Goal: Task Accomplishment & Management: Manage account settings

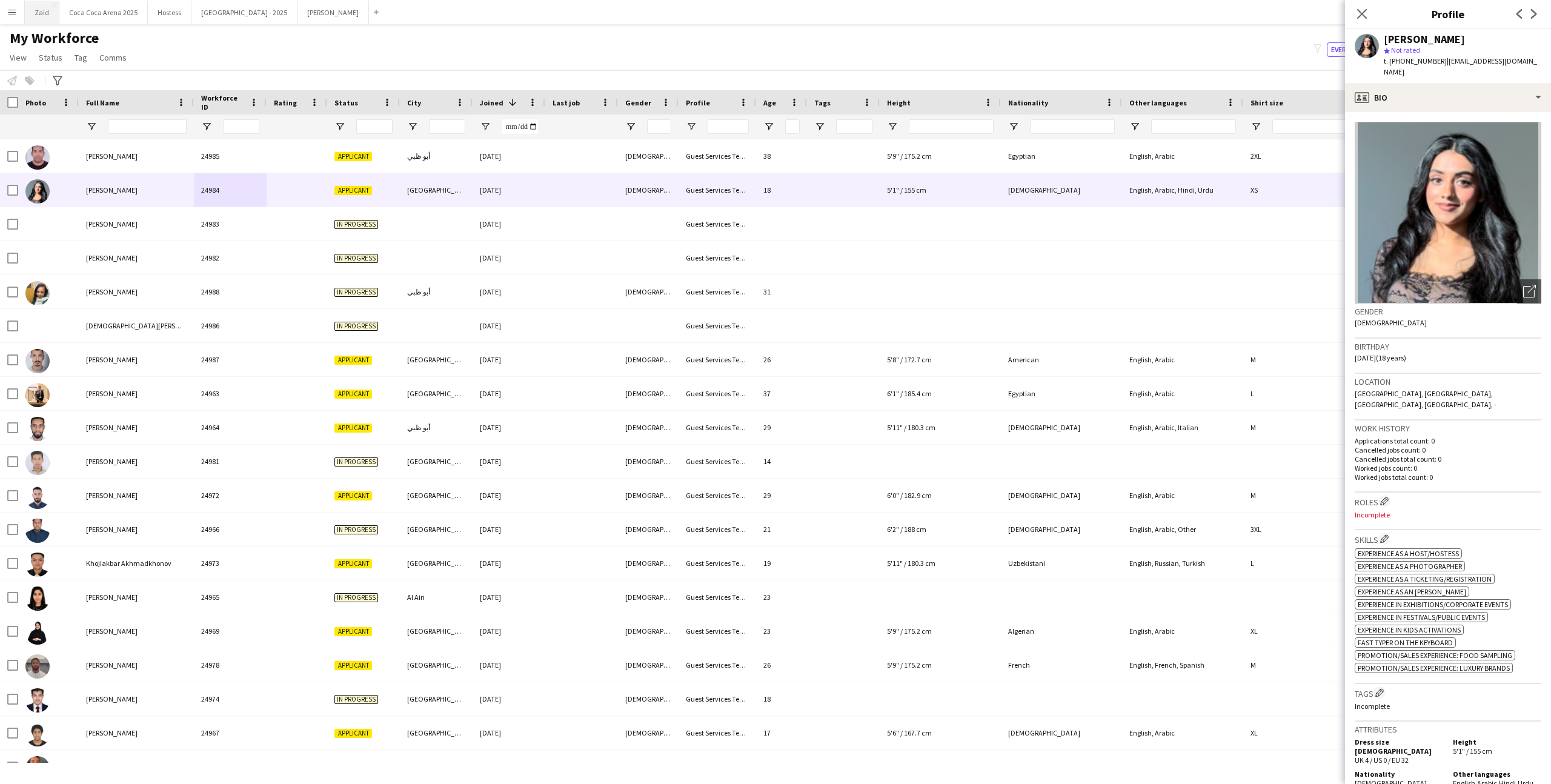
click at [46, 20] on button "Zaid Close" at bounding box center [42, 12] width 34 height 24
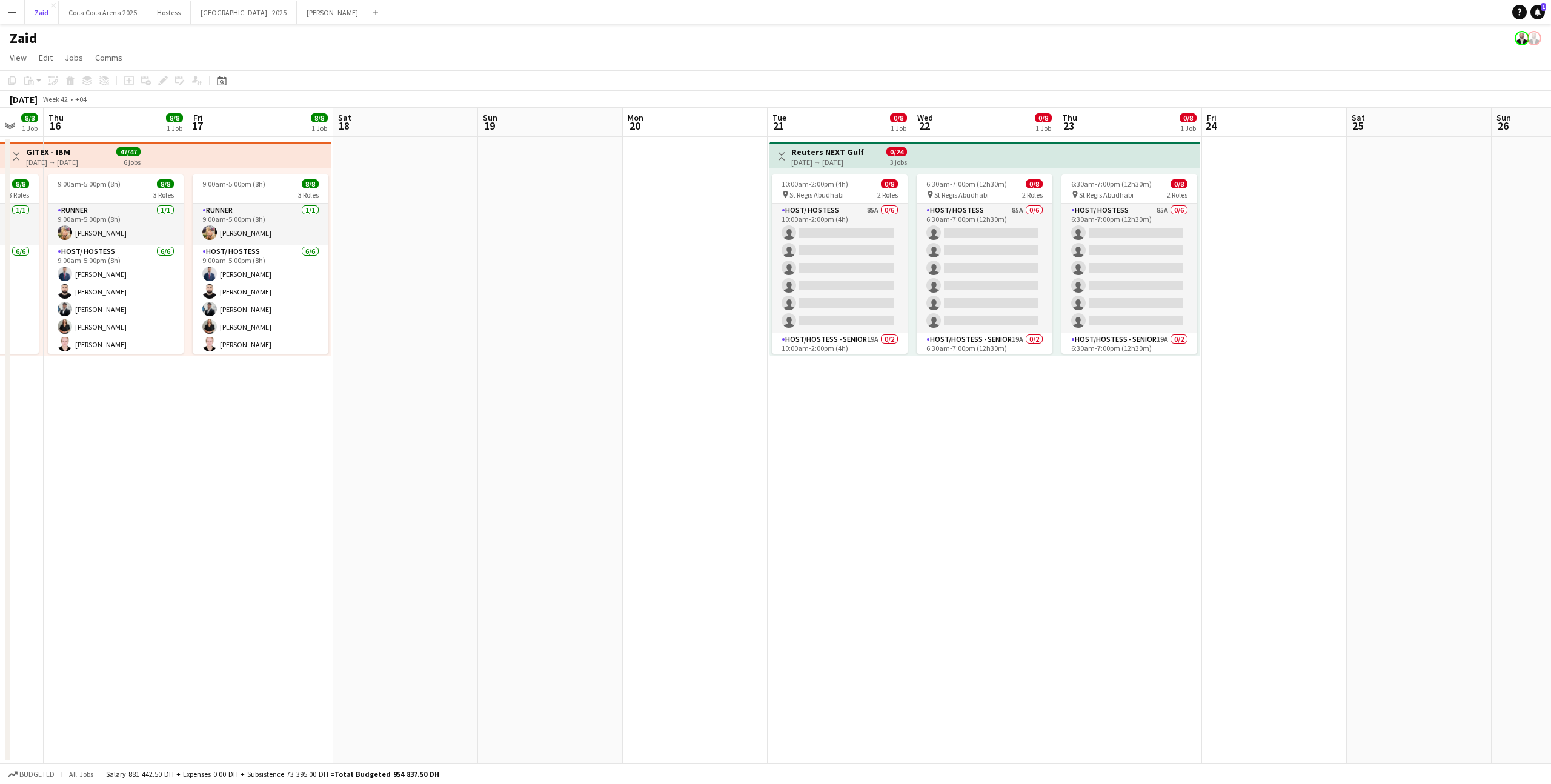
scroll to position [0, 416]
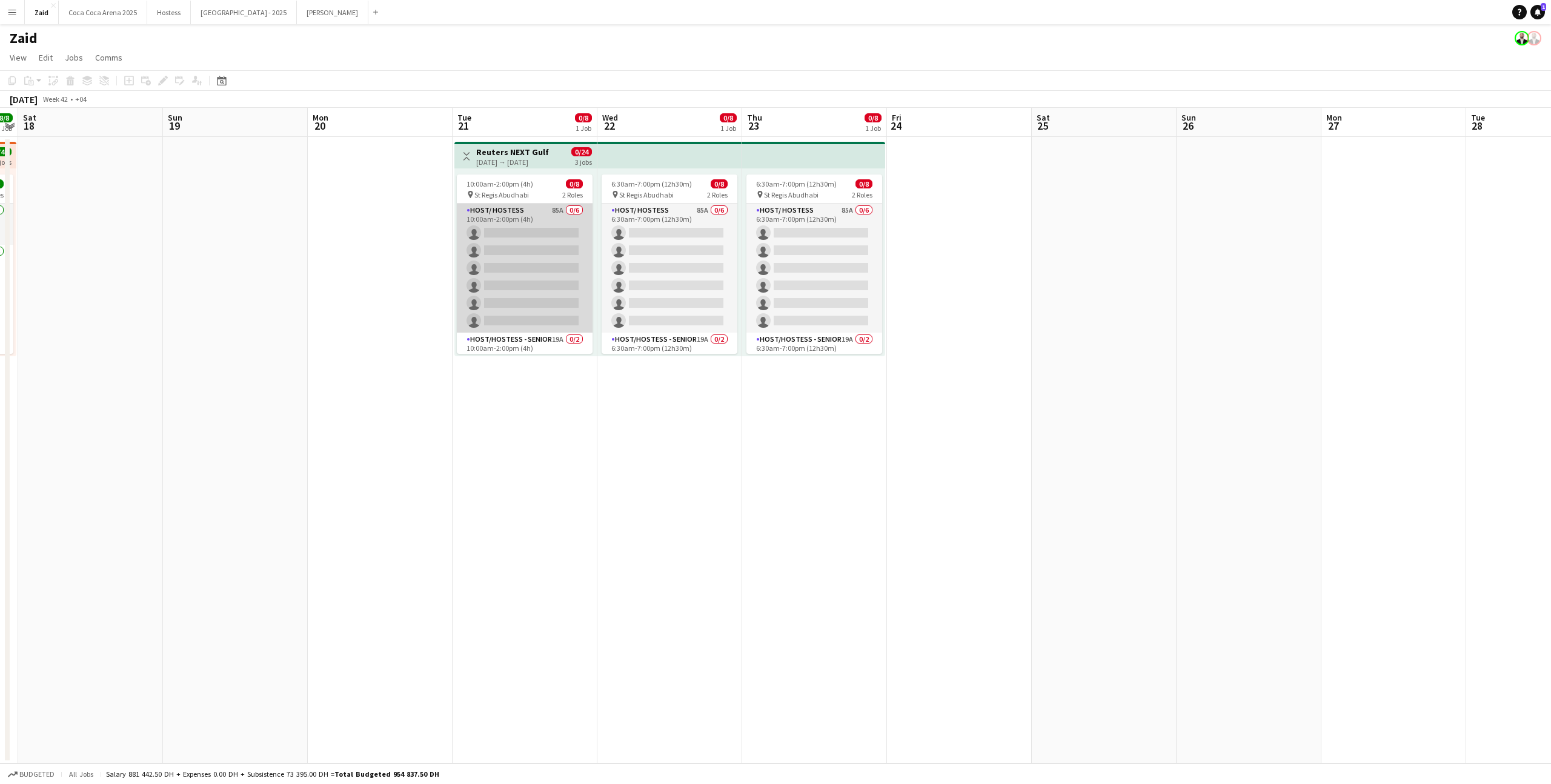
click at [492, 279] on app-card-role "Host/ Hostess 85A 0/6 10:00am-2:00pm (4h) single-neutral-actions single-neutral…" at bounding box center [525, 268] width 136 height 129
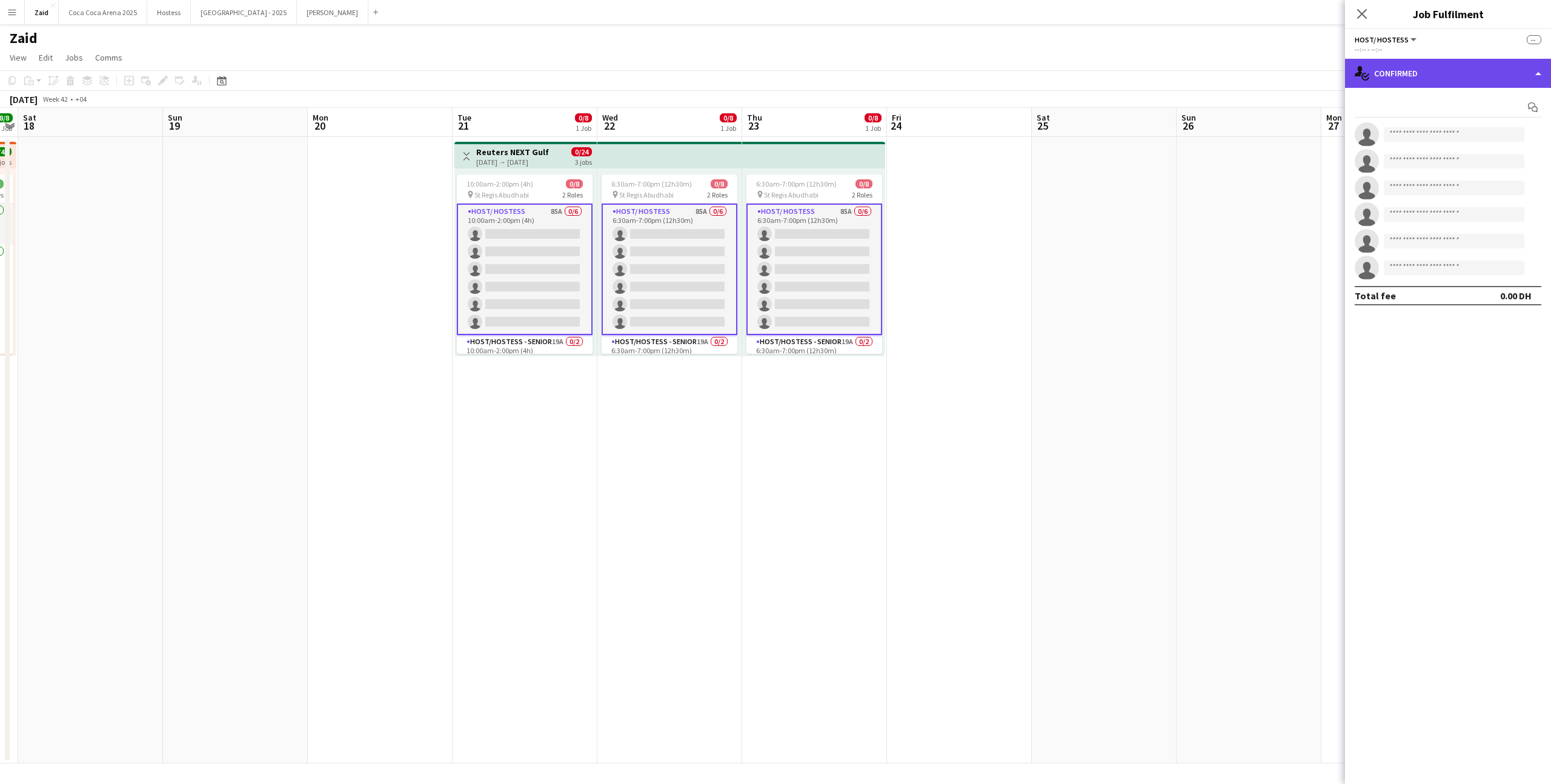
click at [1386, 87] on div "single-neutral-actions-check-2 Confirmed" at bounding box center [1448, 73] width 206 height 29
click at [1154, 208] on app-date-cell at bounding box center [1103, 450] width 145 height 627
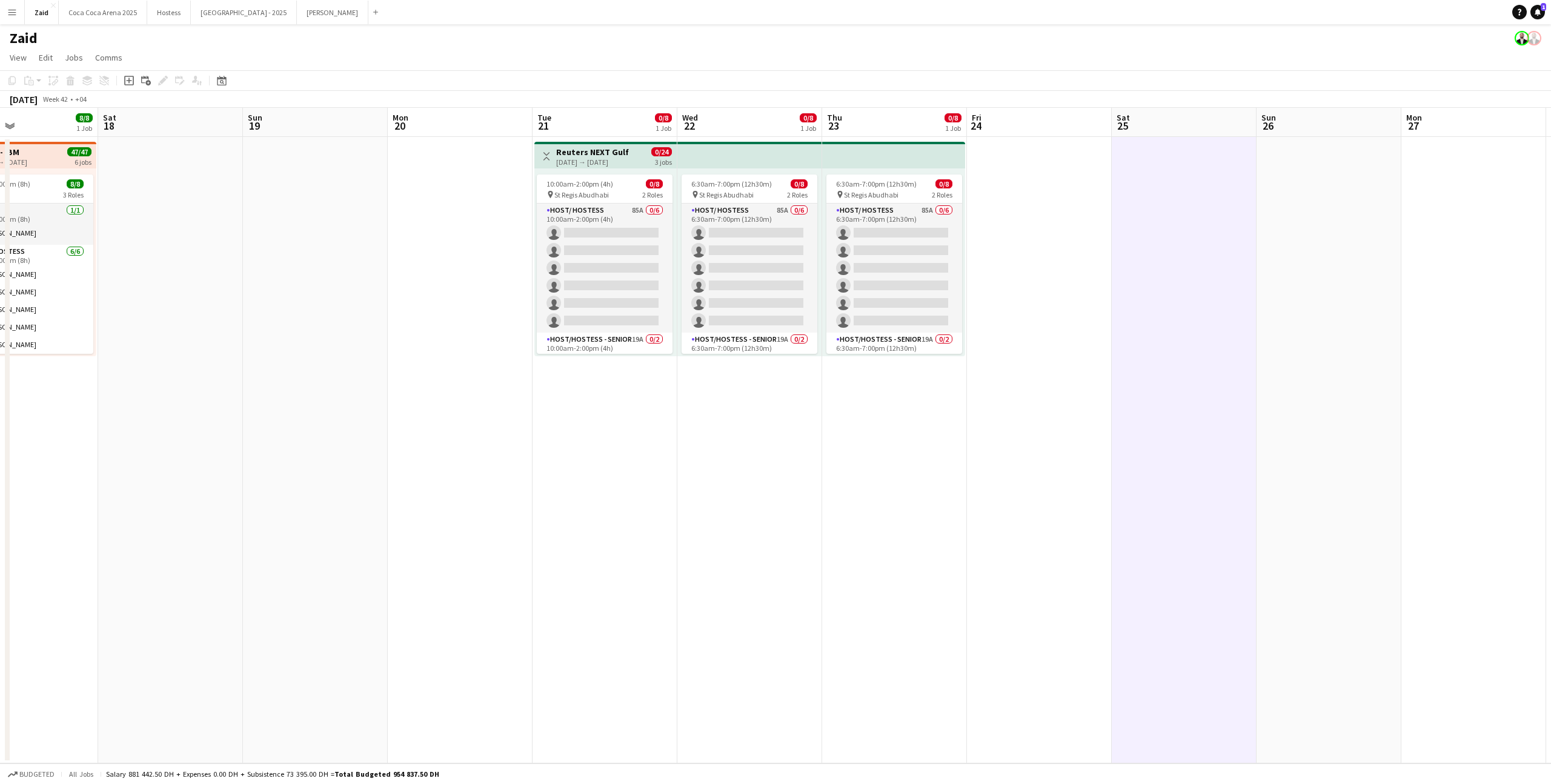
scroll to position [0, 288]
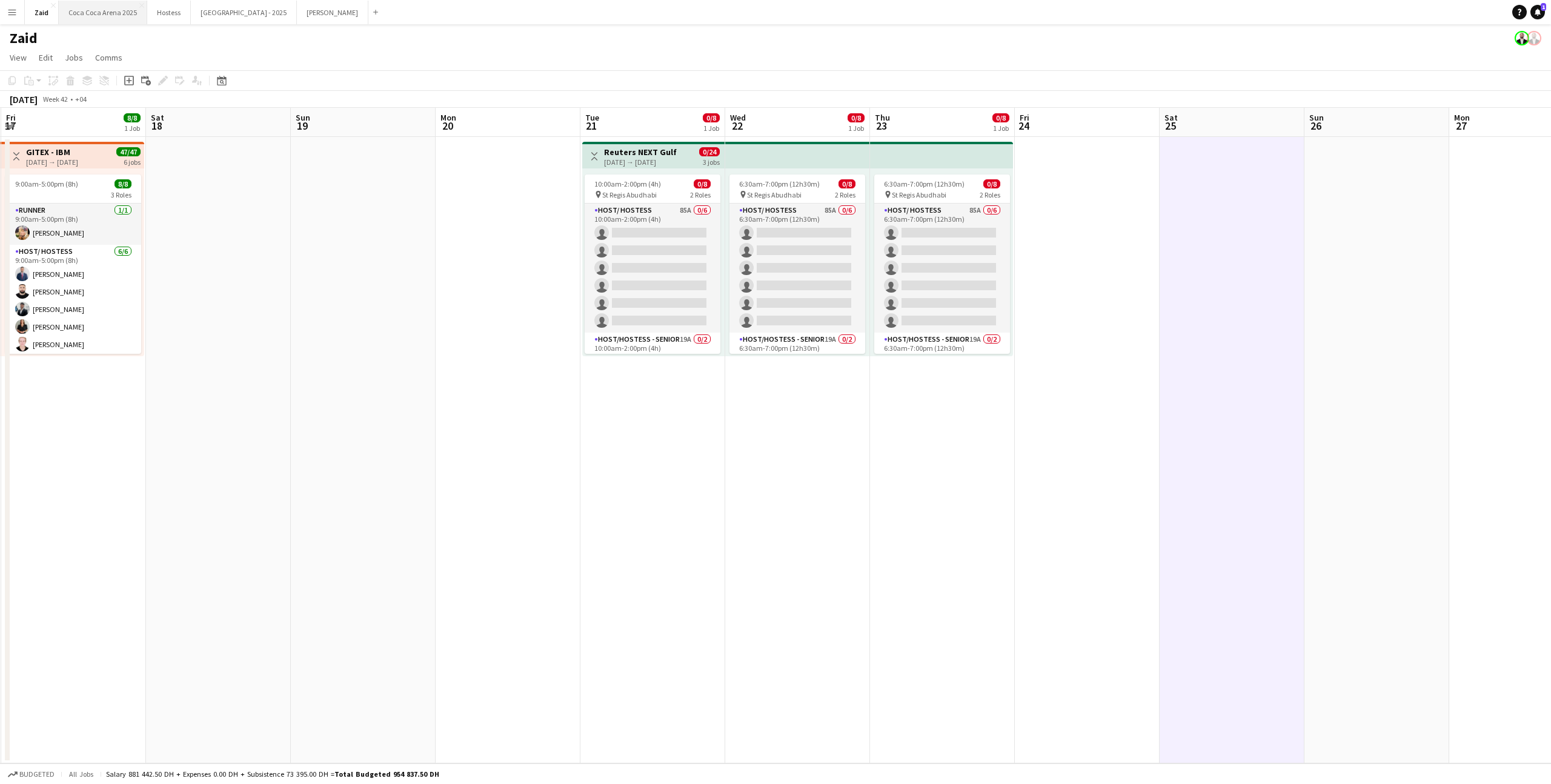
click at [119, 17] on button "[GEOGRAPHIC_DATA] 2025 Close" at bounding box center [103, 12] width 89 height 24
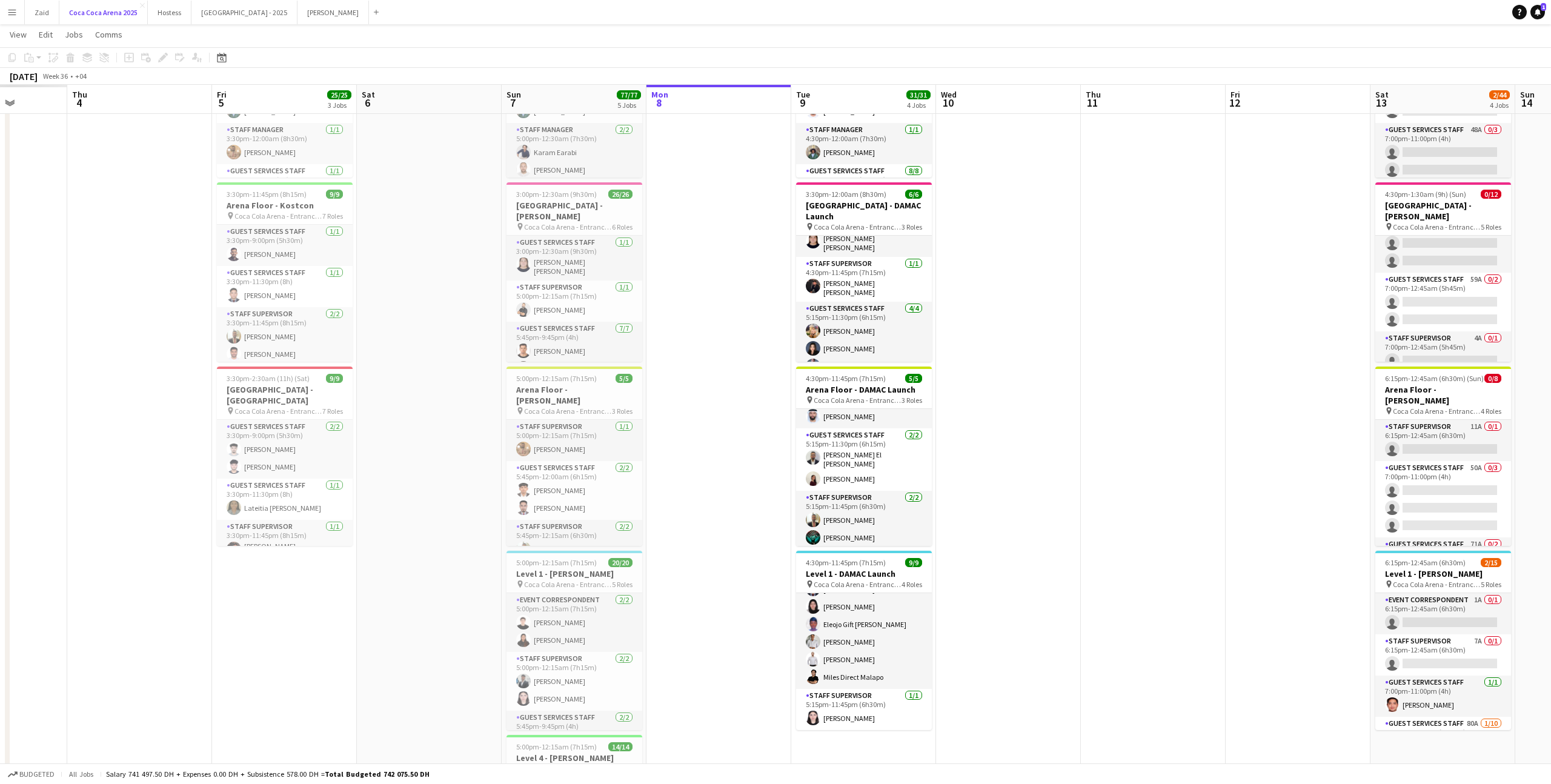
scroll to position [0, 311]
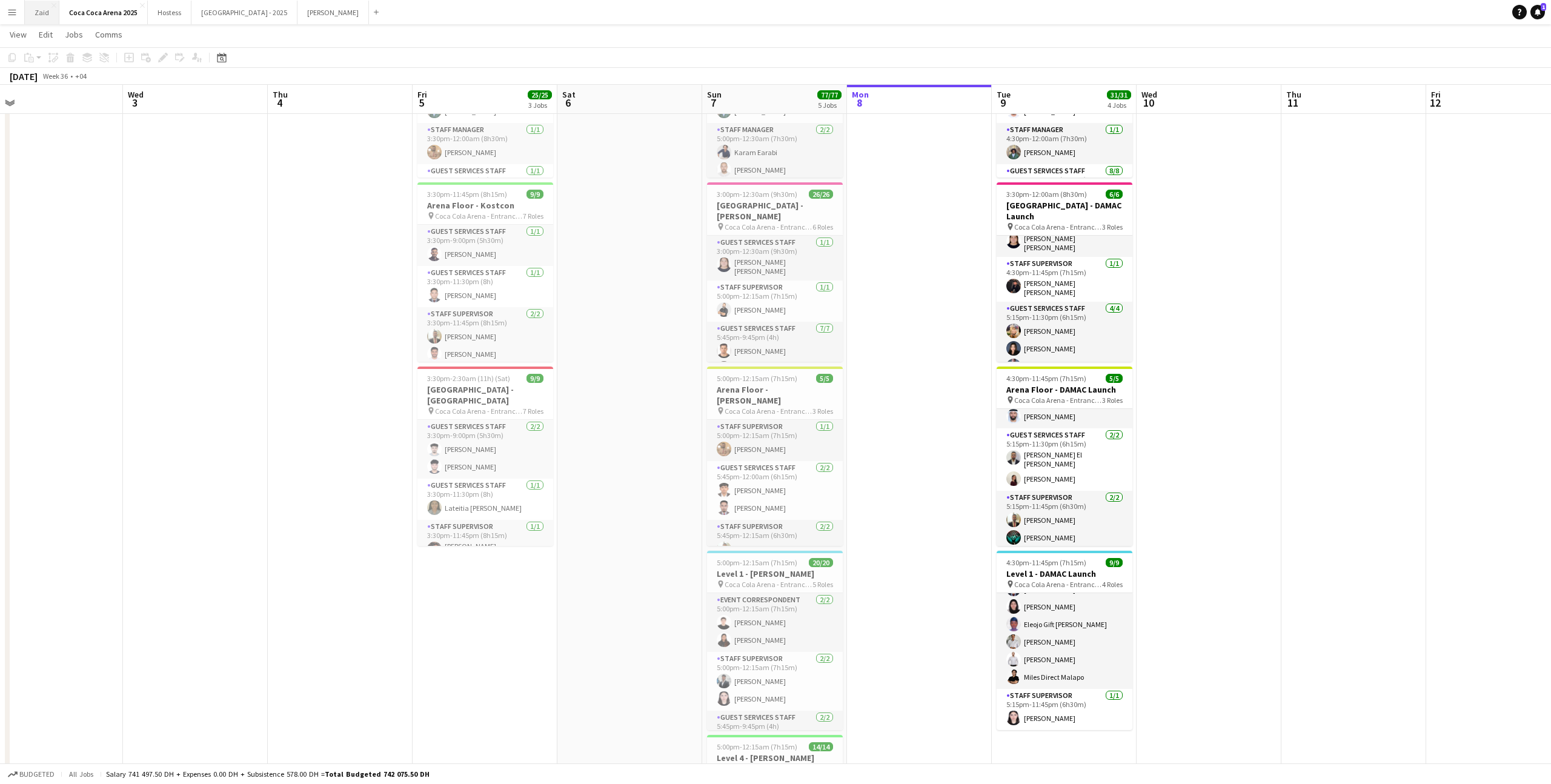
click at [40, 13] on button "Zaid Close" at bounding box center [42, 12] width 34 height 24
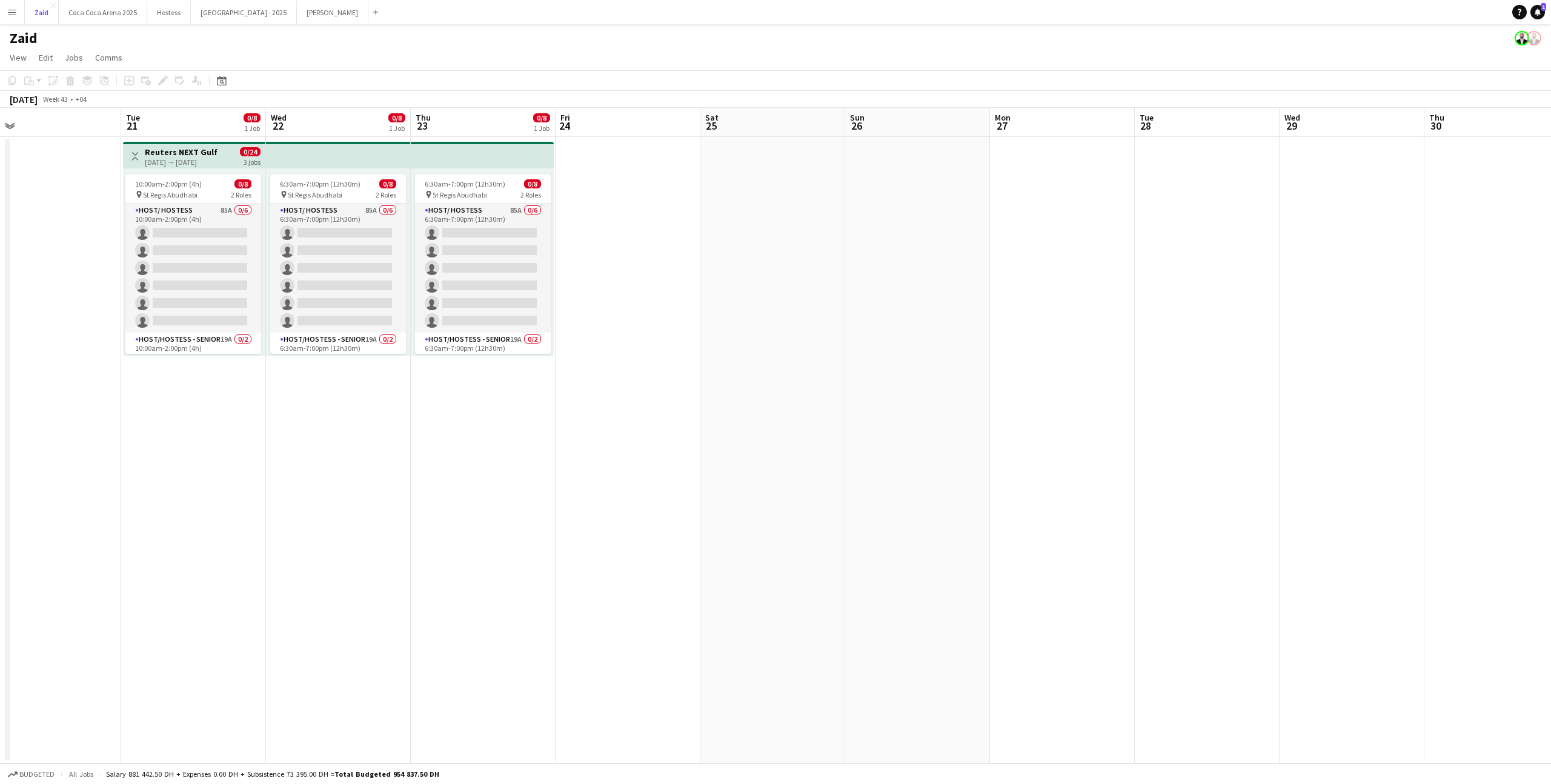
scroll to position [0, 462]
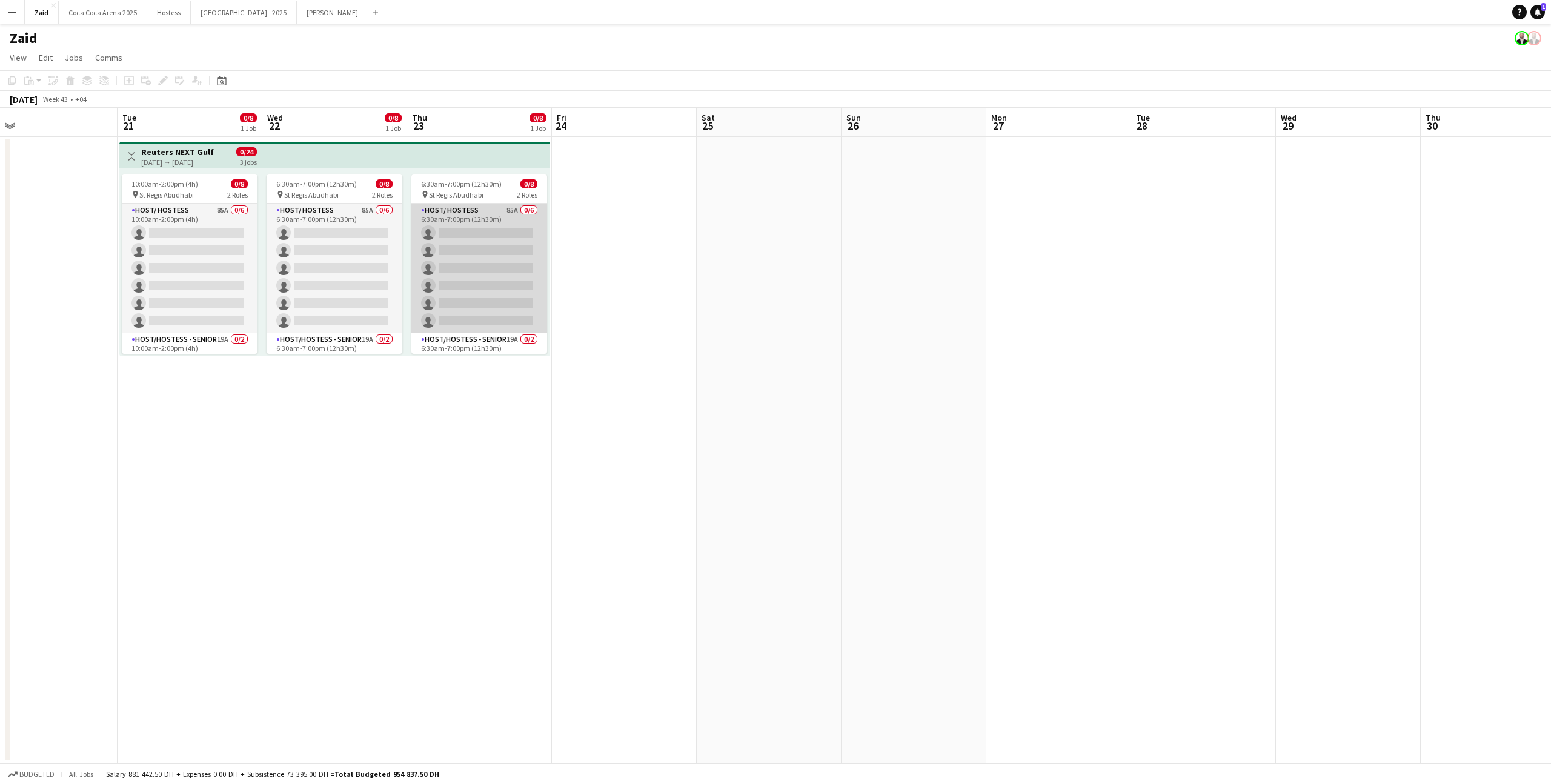
click at [534, 237] on app-card-role "Host/ Hostess 85A 0/6 6:30am-7:00pm (12h30m) single-neutral-actions single-neut…" at bounding box center [479, 268] width 136 height 129
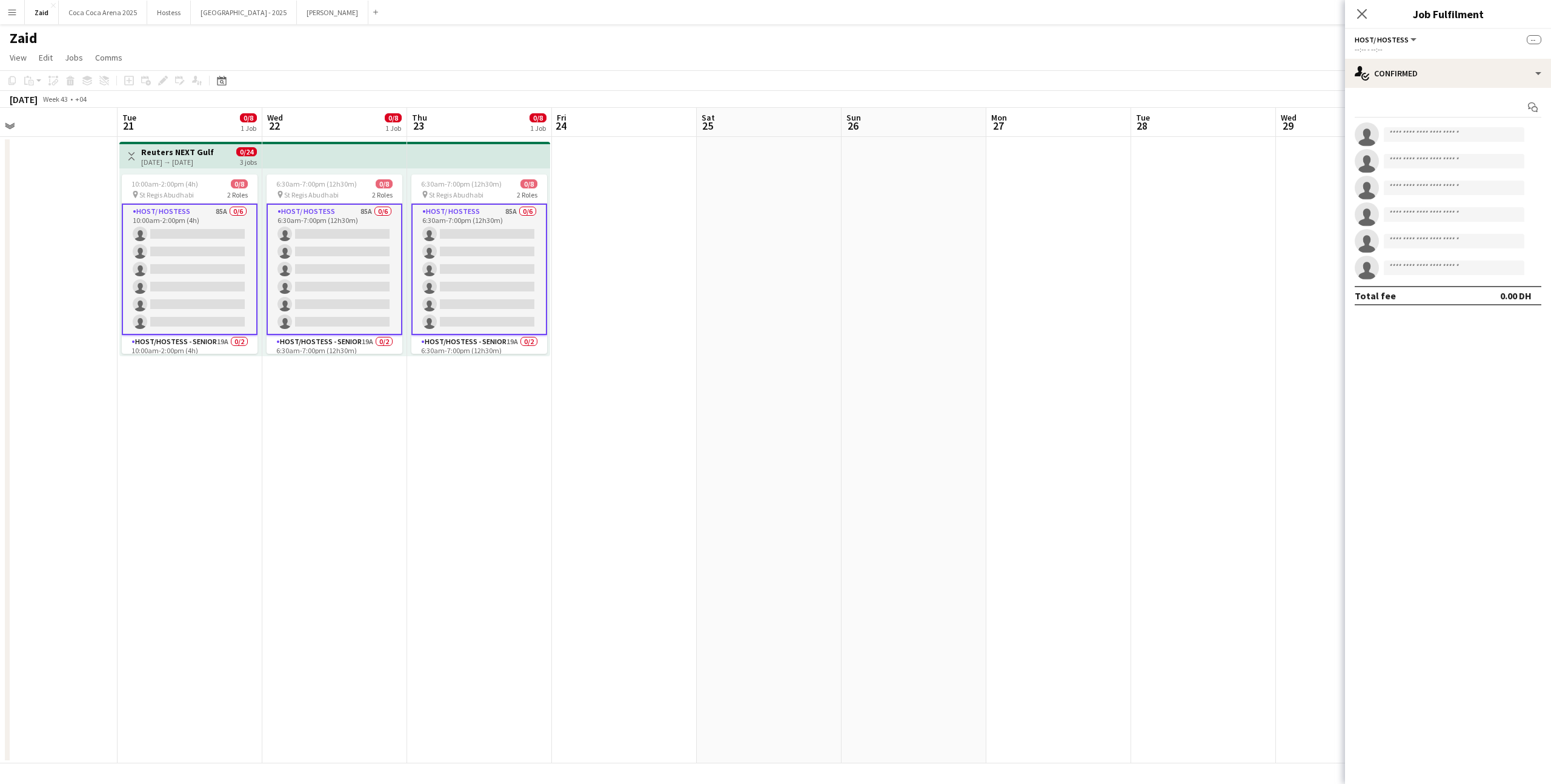
click at [656, 274] on app-date-cell at bounding box center [624, 450] width 145 height 627
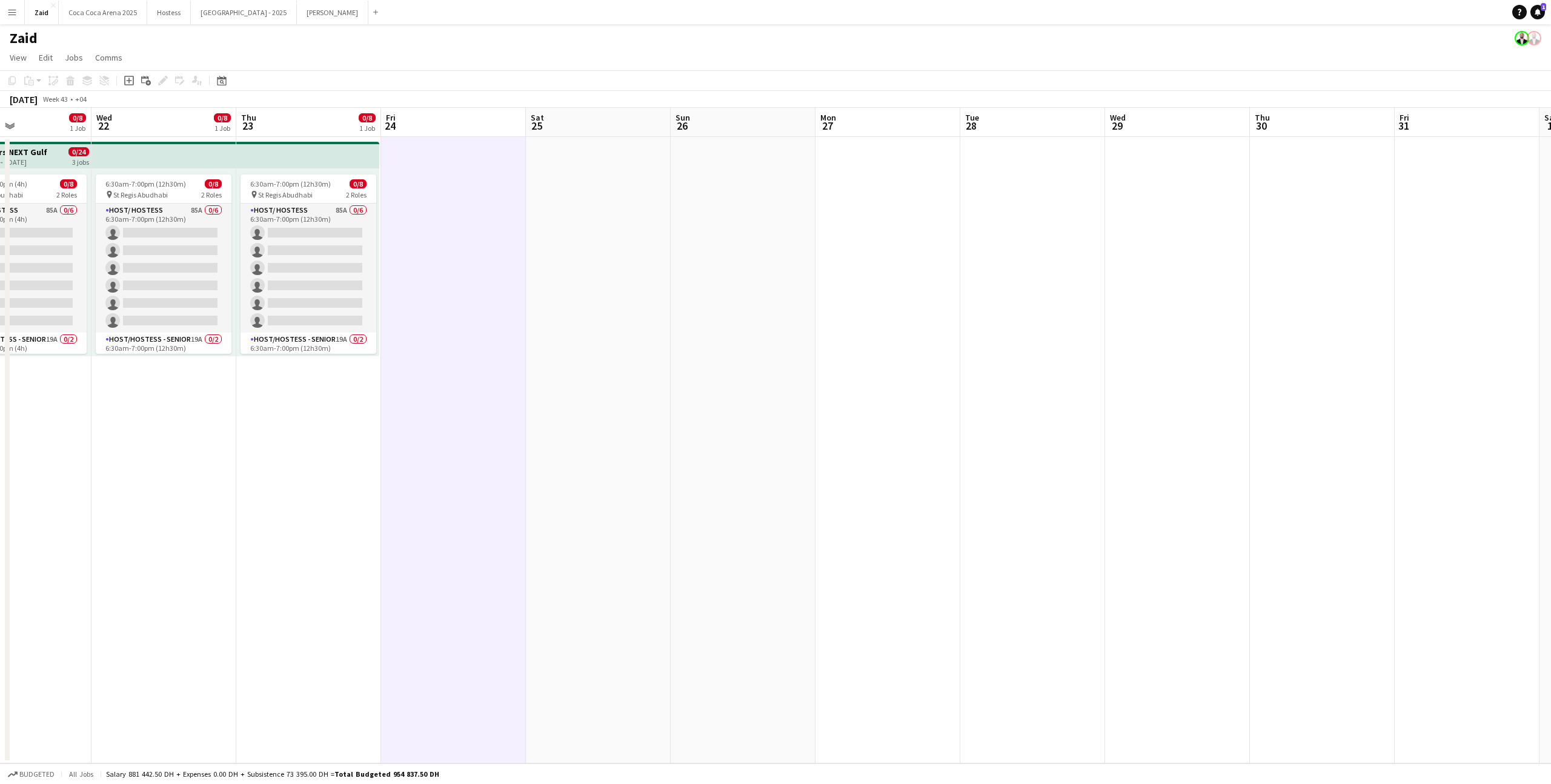
scroll to position [0, 497]
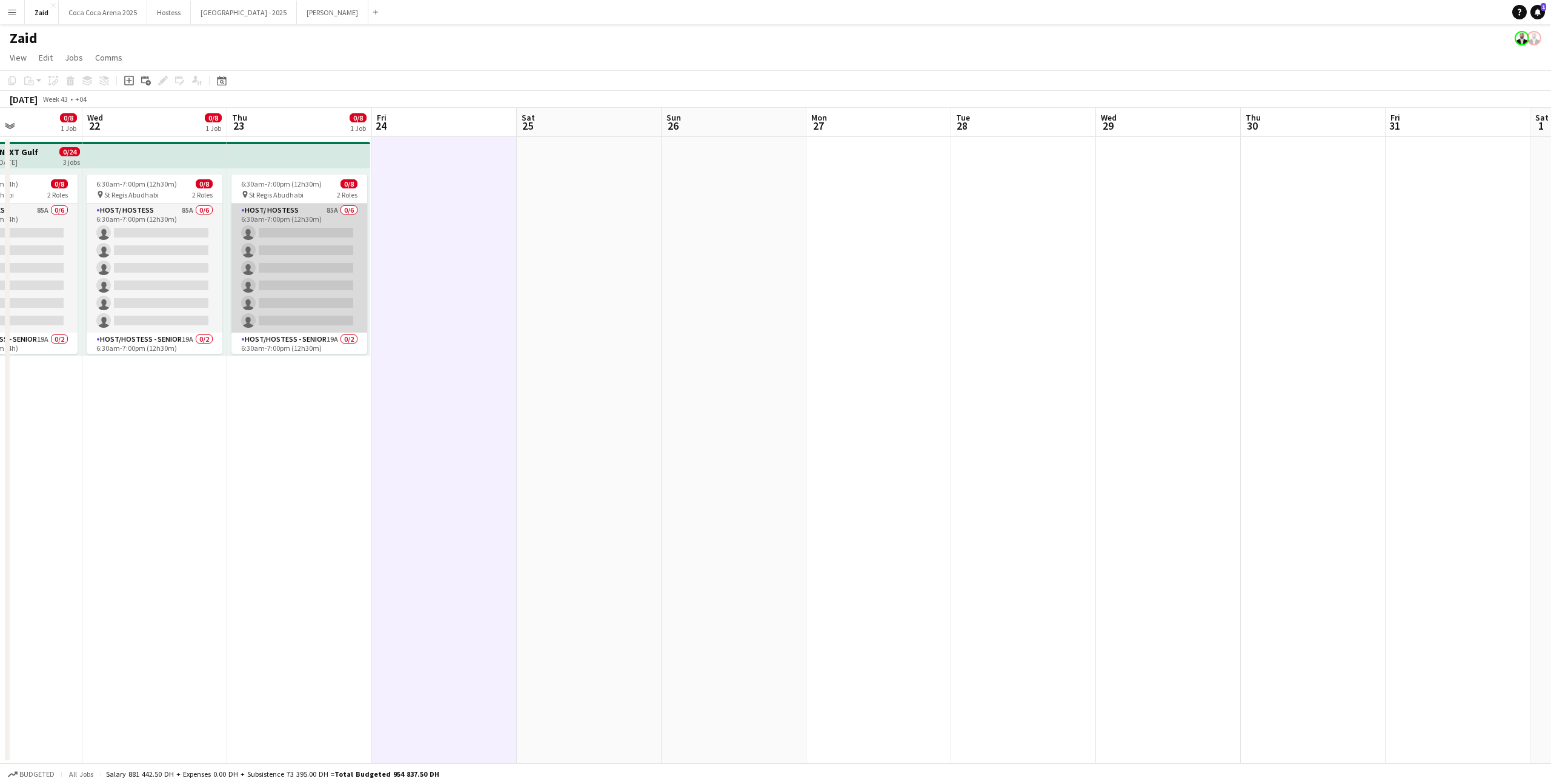
click at [303, 222] on app-card-role "Host/ Hostess 85A 0/6 6:30am-7:00pm (12h30m) single-neutral-actions single-neut…" at bounding box center [299, 268] width 136 height 129
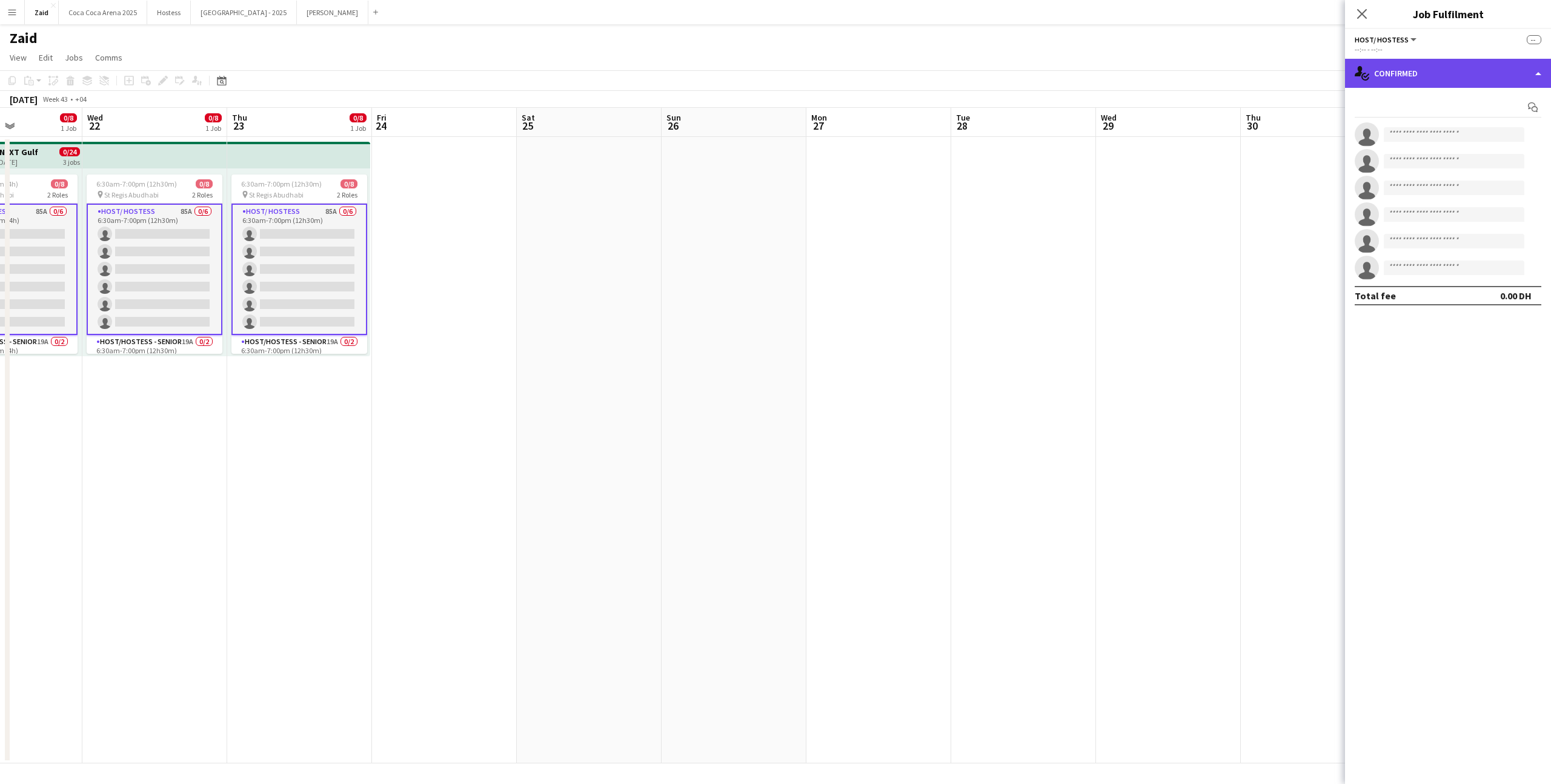
click at [1481, 70] on div "single-neutral-actions-check-2 Confirmed" at bounding box center [1448, 73] width 206 height 29
click at [1497, 191] on div "single-neutral-actions-information Applicants" at bounding box center [1488, 198] width 120 height 24
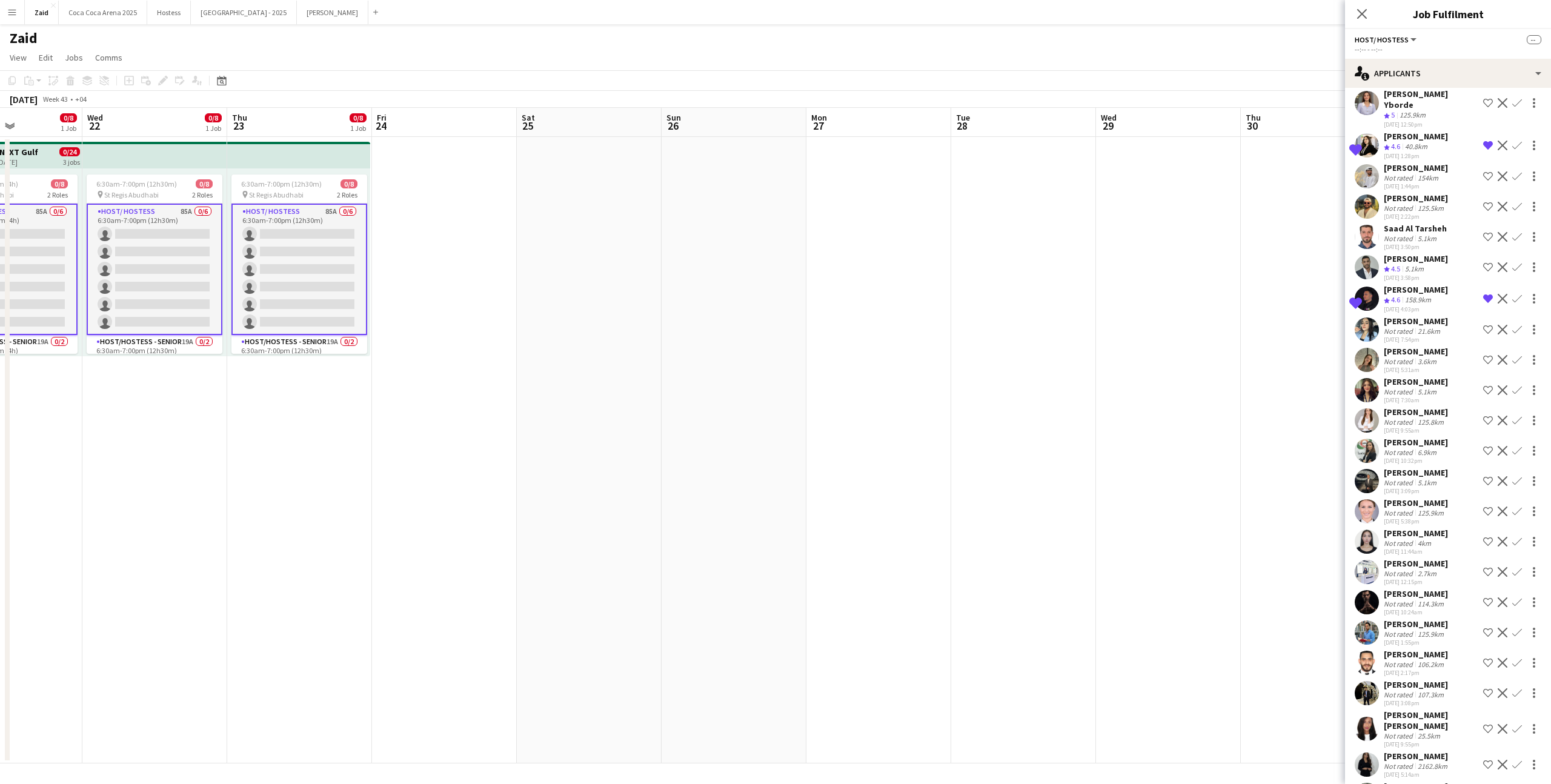
scroll to position [2007, 0]
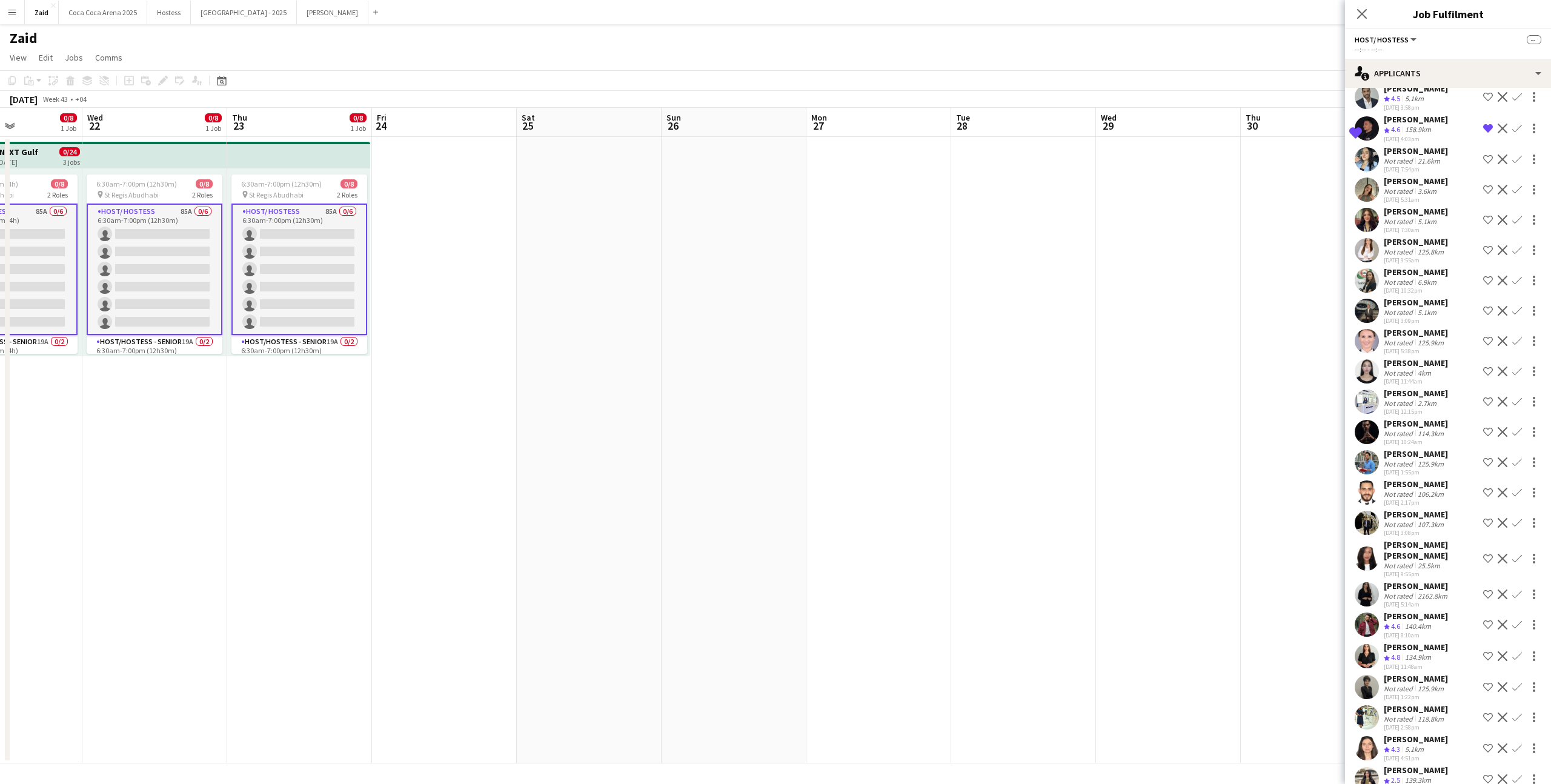
click at [1415, 621] on div "140.4km" at bounding box center [1418, 627] width 31 height 10
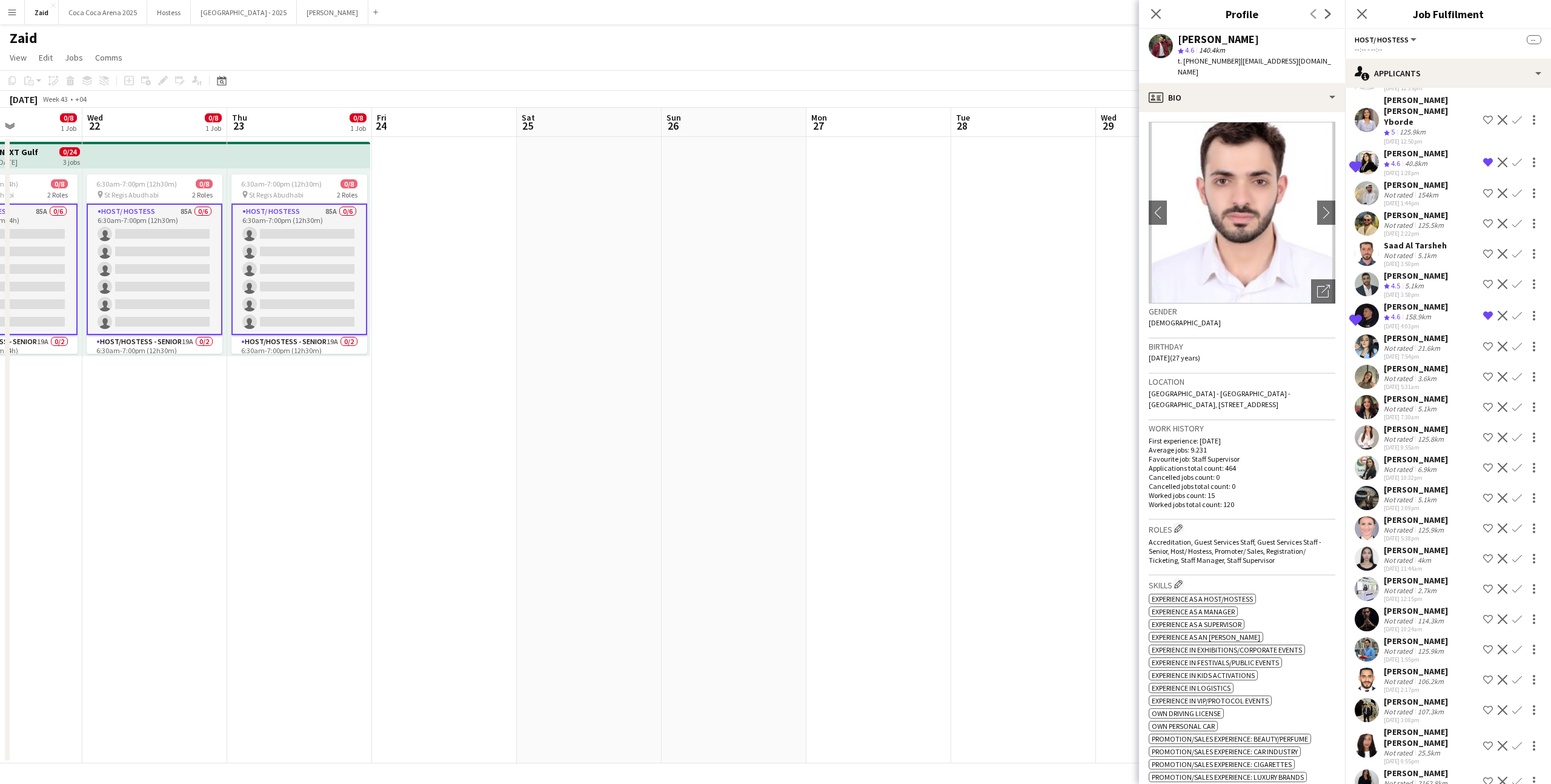
scroll to position [1815, 0]
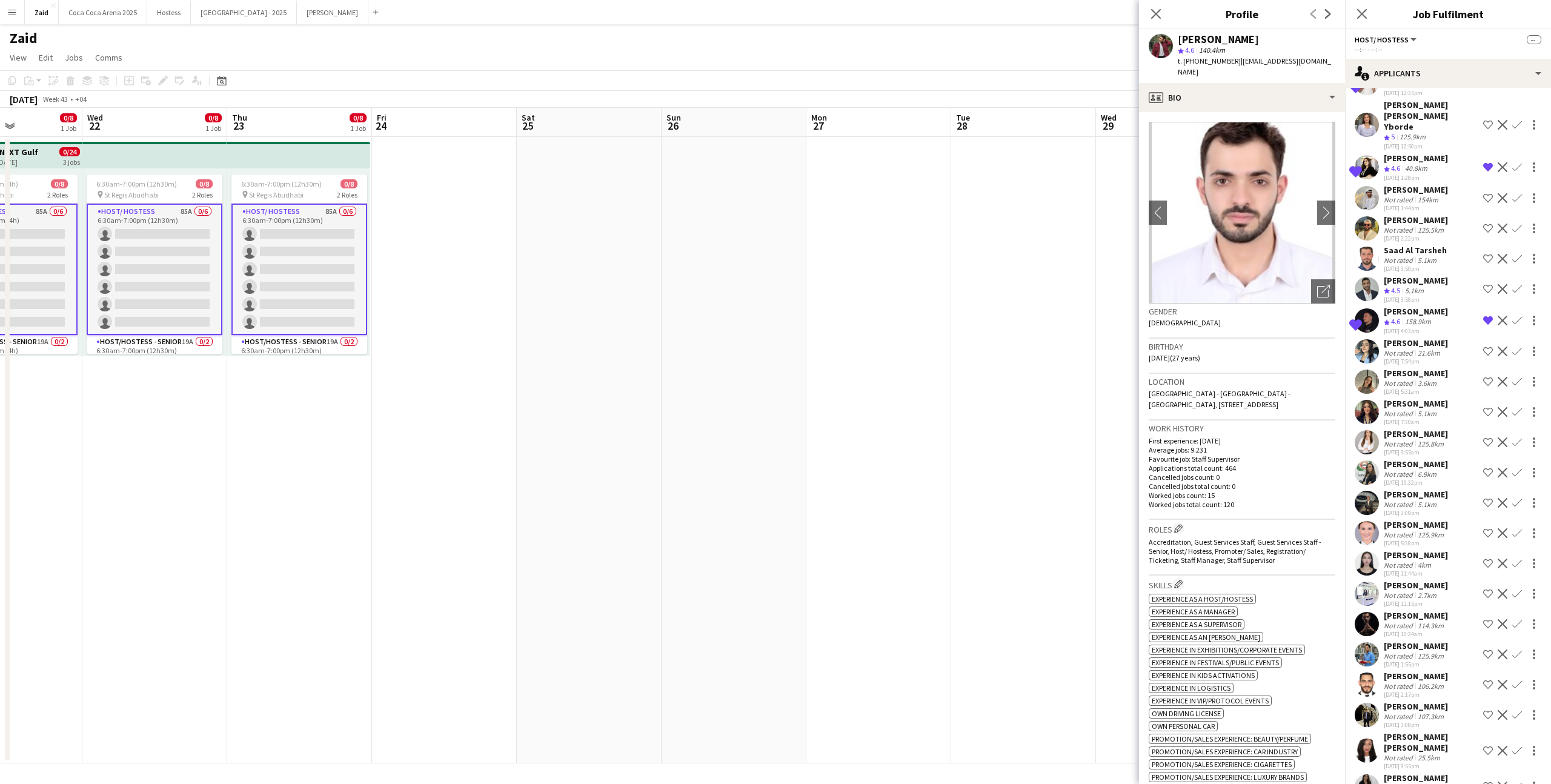
click at [1033, 459] on app-date-cell at bounding box center [1023, 450] width 145 height 627
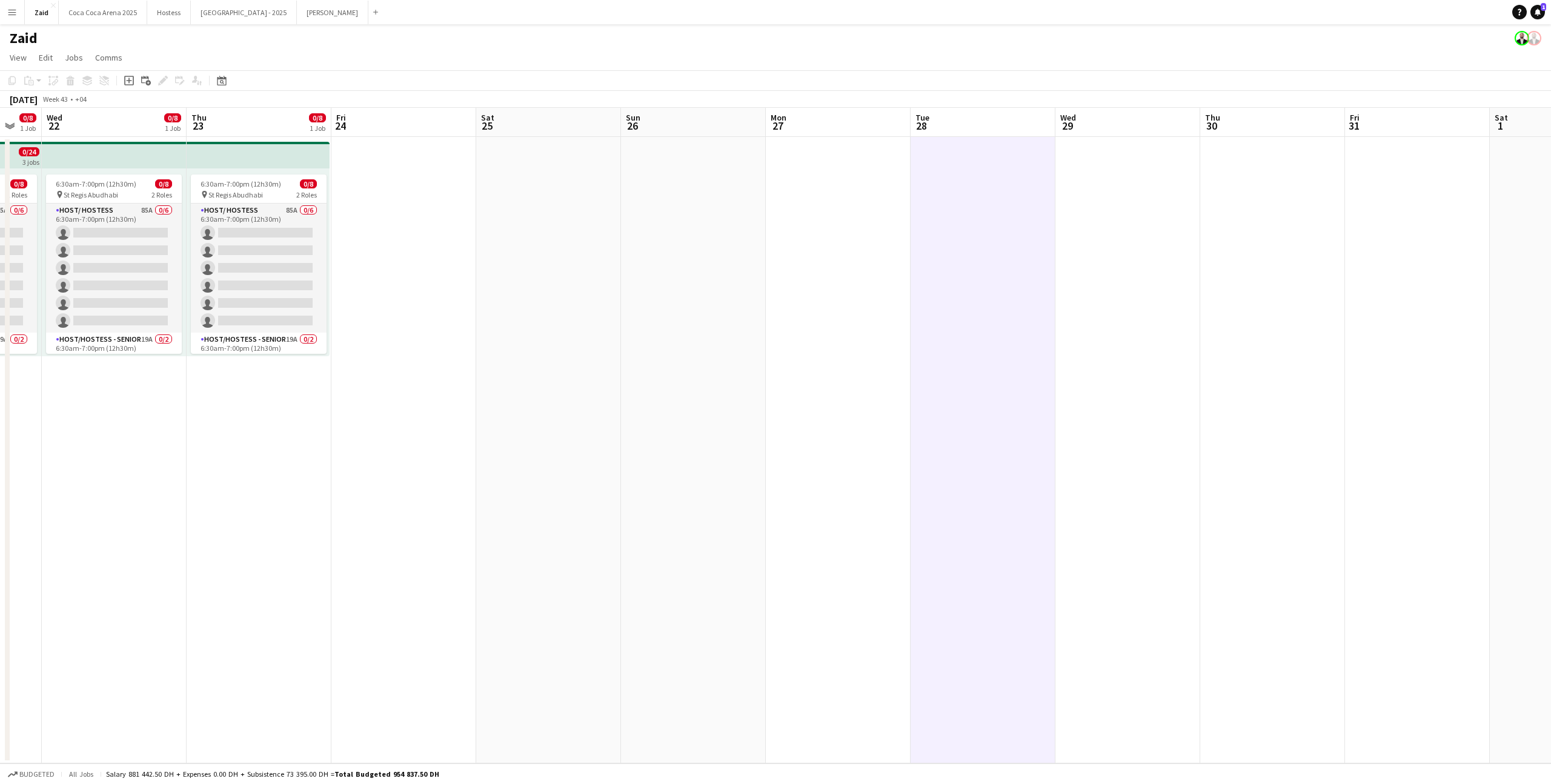
scroll to position [0, 408]
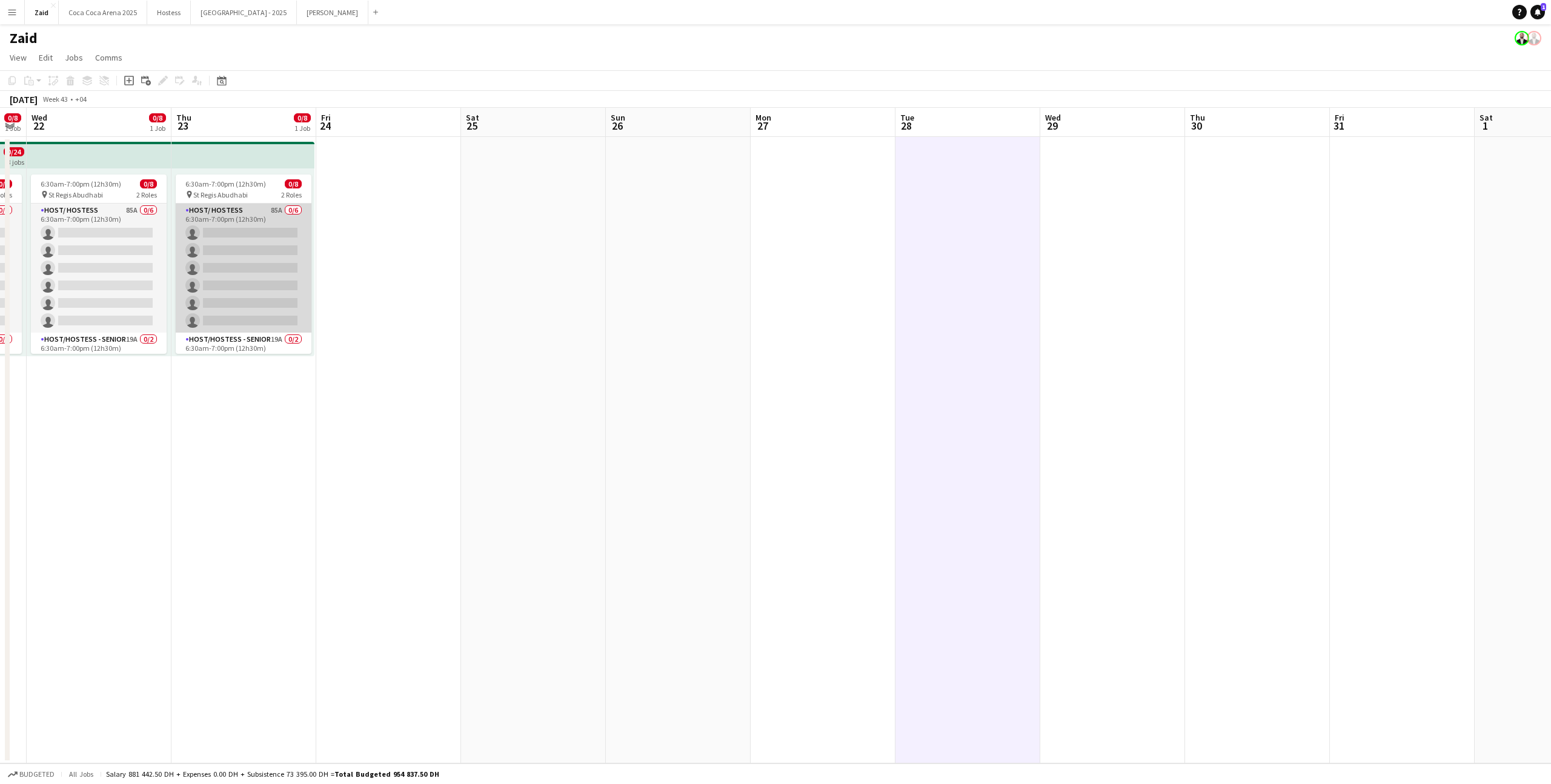
click at [199, 268] on app-card-role "Host/ Hostess 85A 0/6 6:30am-7:00pm (12h30m) single-neutral-actions single-neut…" at bounding box center [244, 268] width 136 height 129
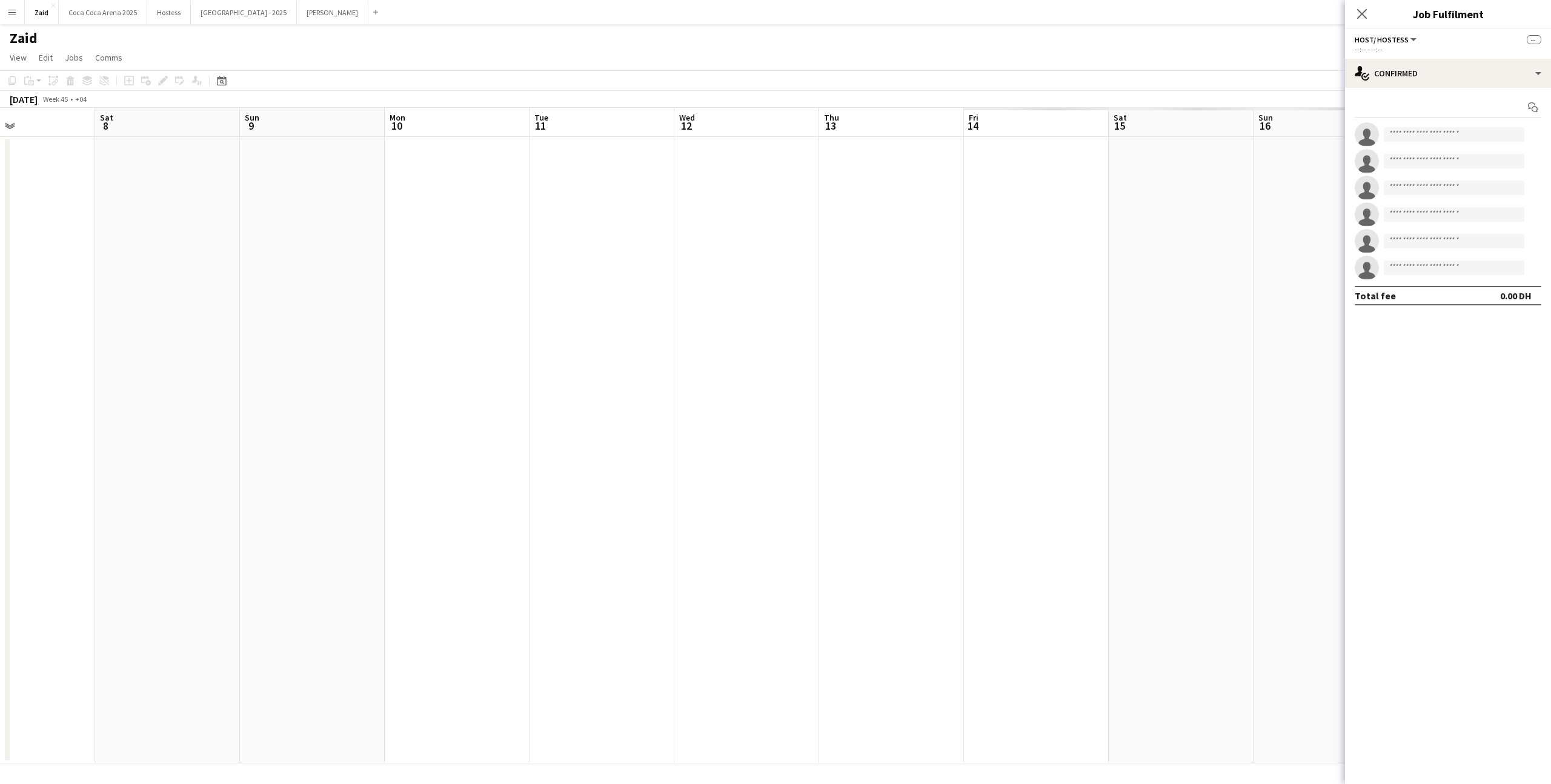
click at [200, 268] on app-date-cell at bounding box center [167, 450] width 145 height 627
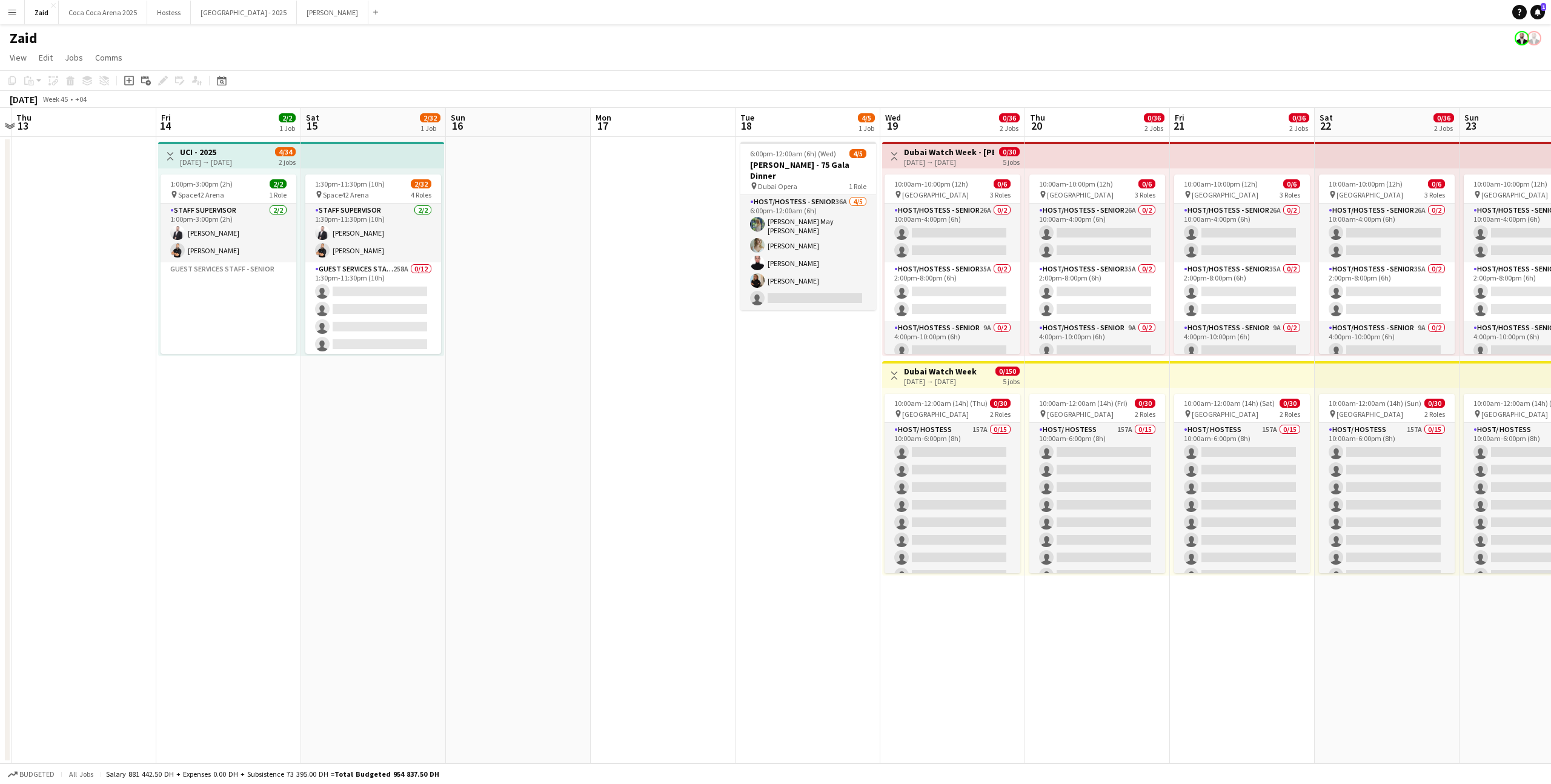
scroll to position [0, 446]
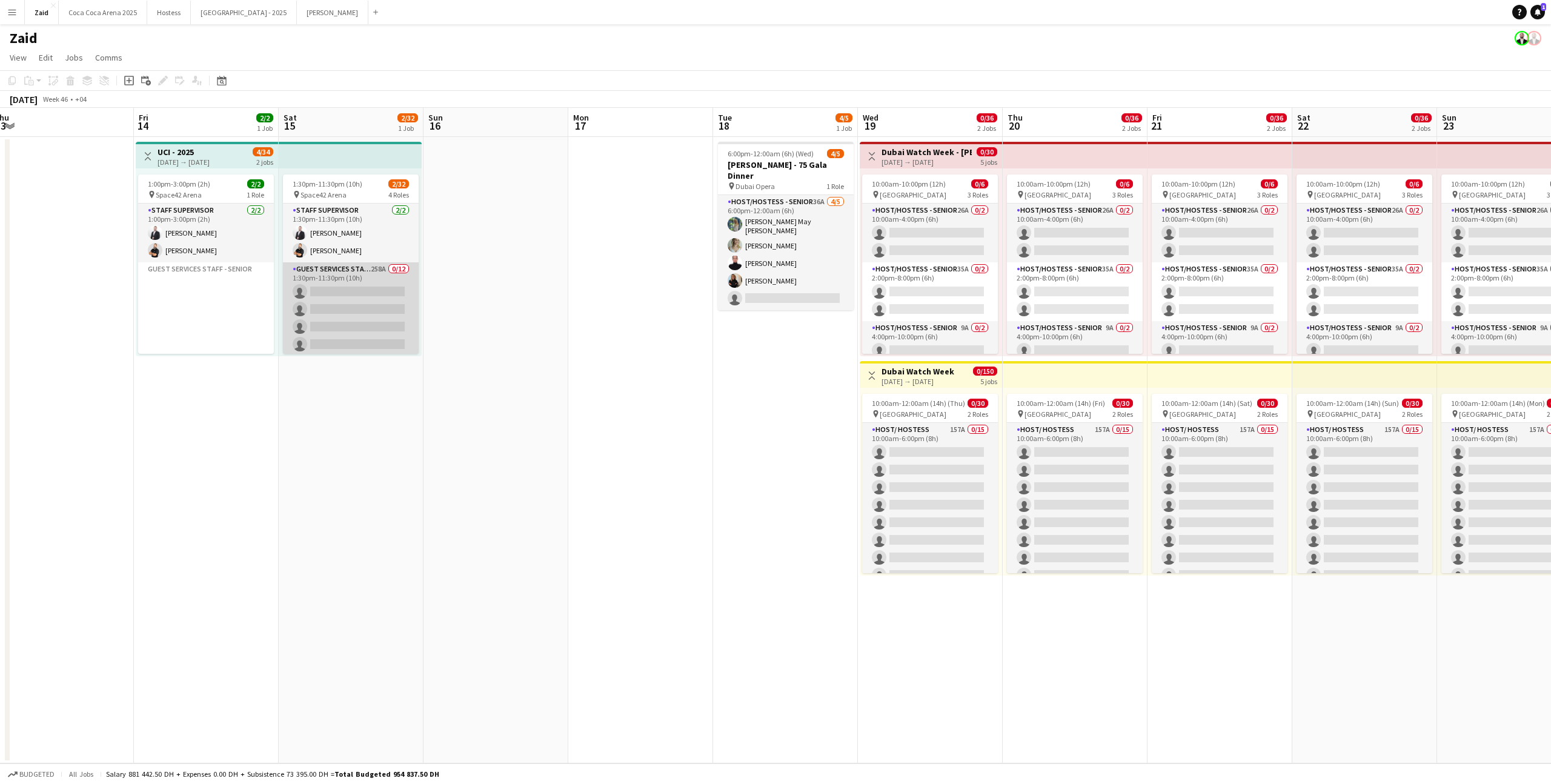
click at [328, 272] on app-card-role "Guest Services Staff - Senior 258A 0/12 1:30pm-11:30pm (10h) single-neutral-act…" at bounding box center [351, 380] width 136 height 235
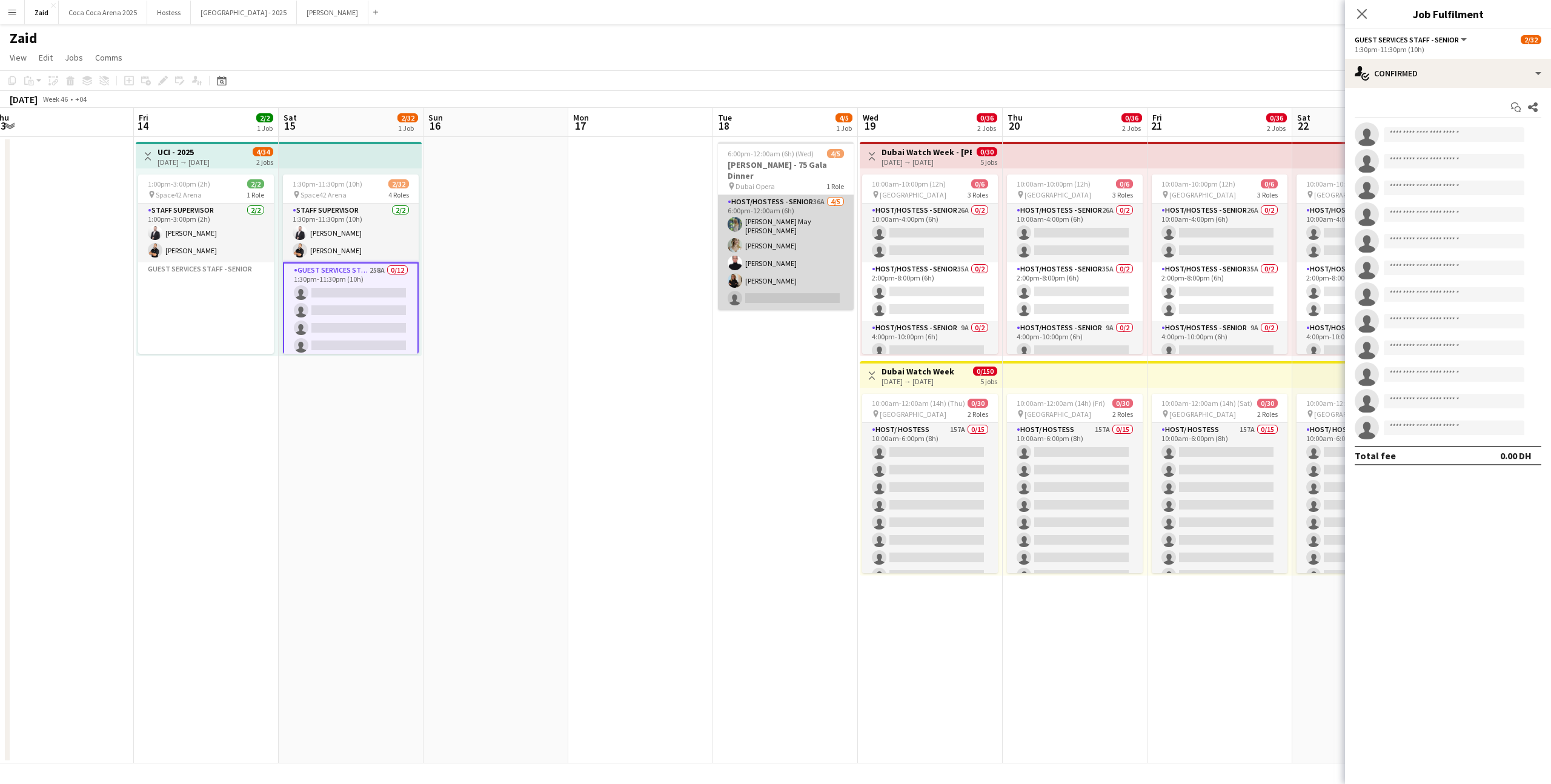
click at [769, 265] on app-card-role "Host/Hostess - Senior 36A [DATE] 6:00pm-12:00am (6h) [PERSON_NAME] May [PERSON_…" at bounding box center [785, 252] width 136 height 115
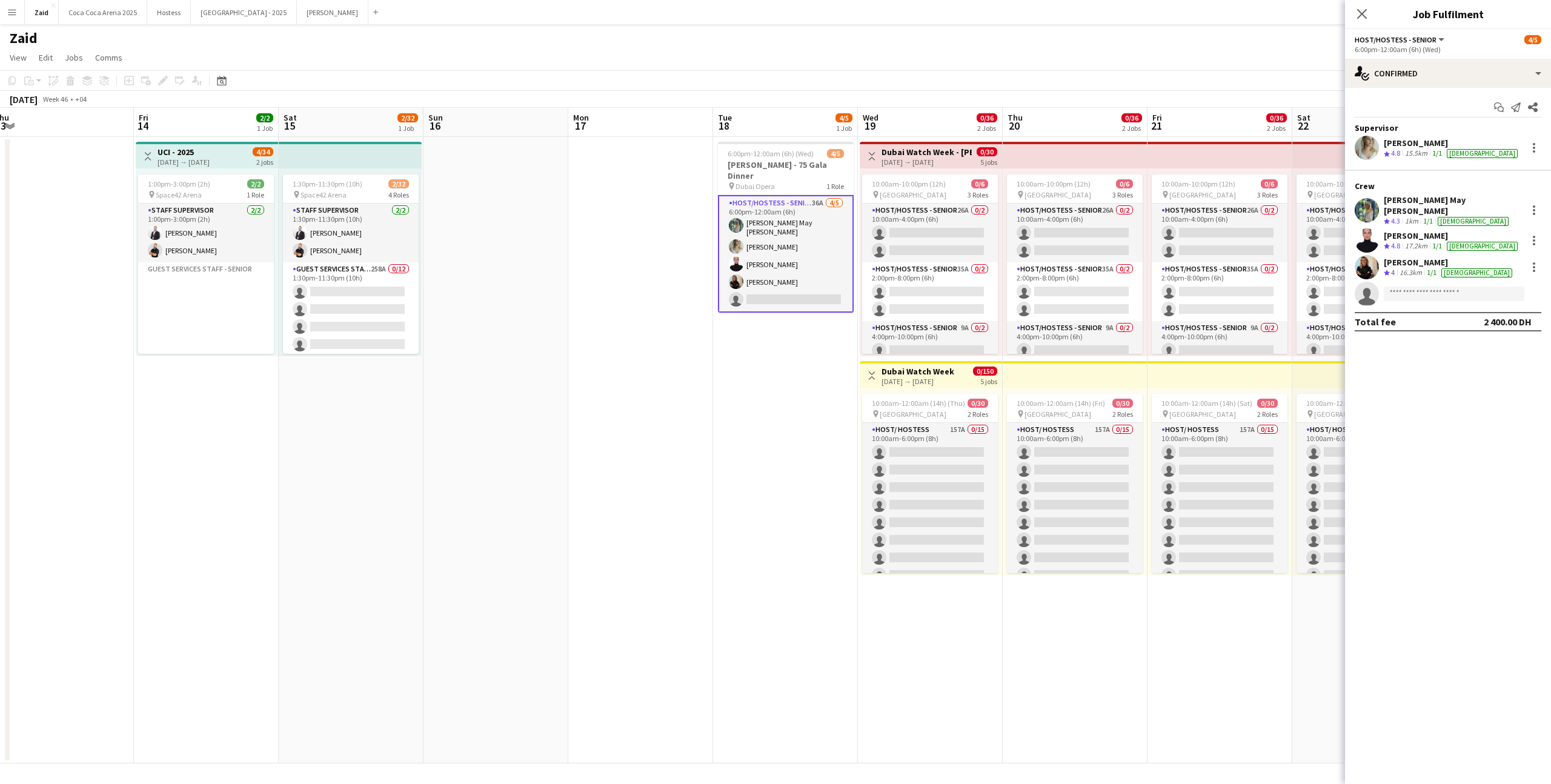
click at [606, 299] on app-date-cell at bounding box center [640, 450] width 145 height 627
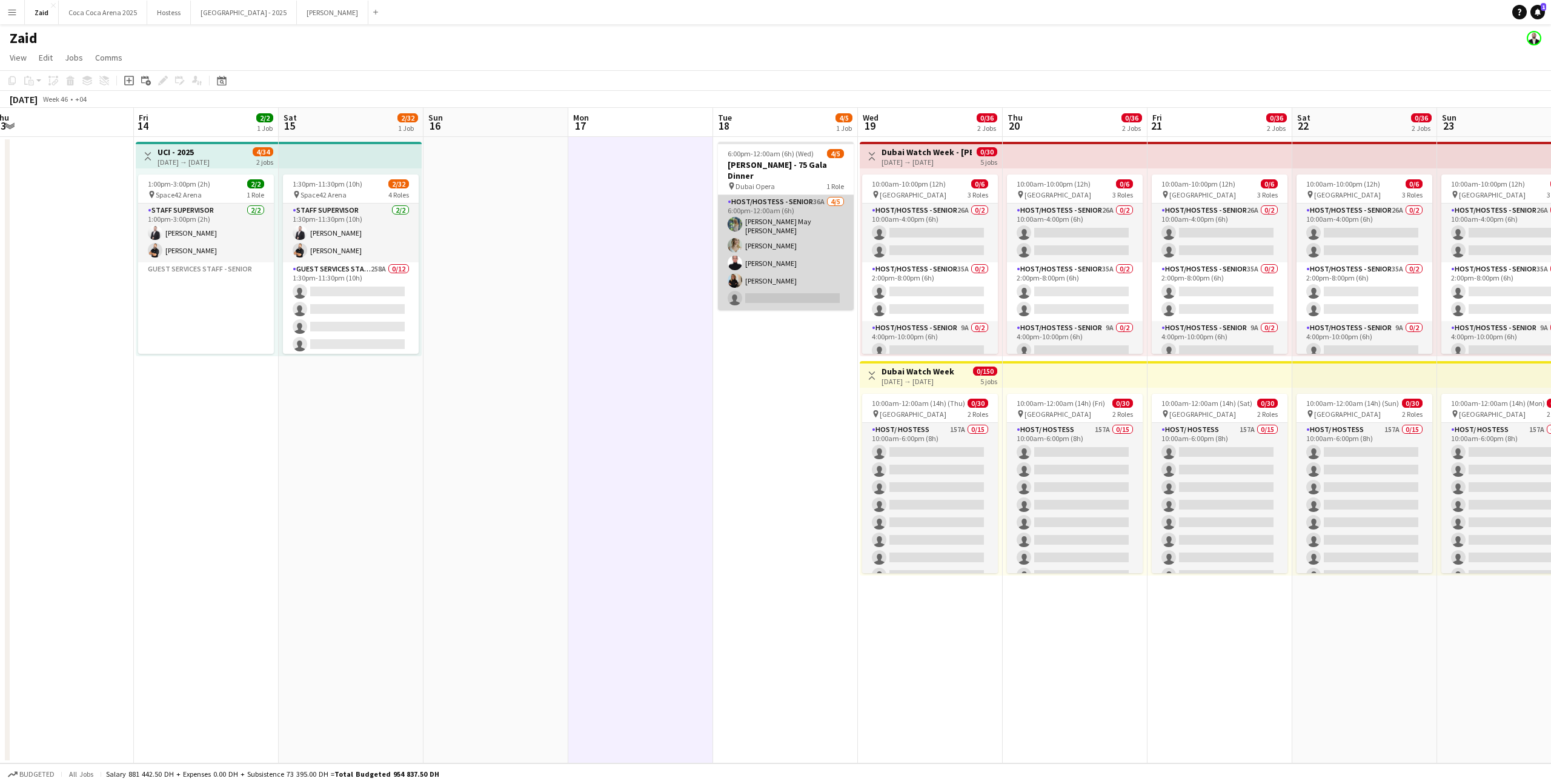
click at [759, 293] on app-card-role "Host/Hostess - Senior 36A [DATE] 6:00pm-12:00am (6h) [PERSON_NAME] May [PERSON_…" at bounding box center [785, 252] width 136 height 115
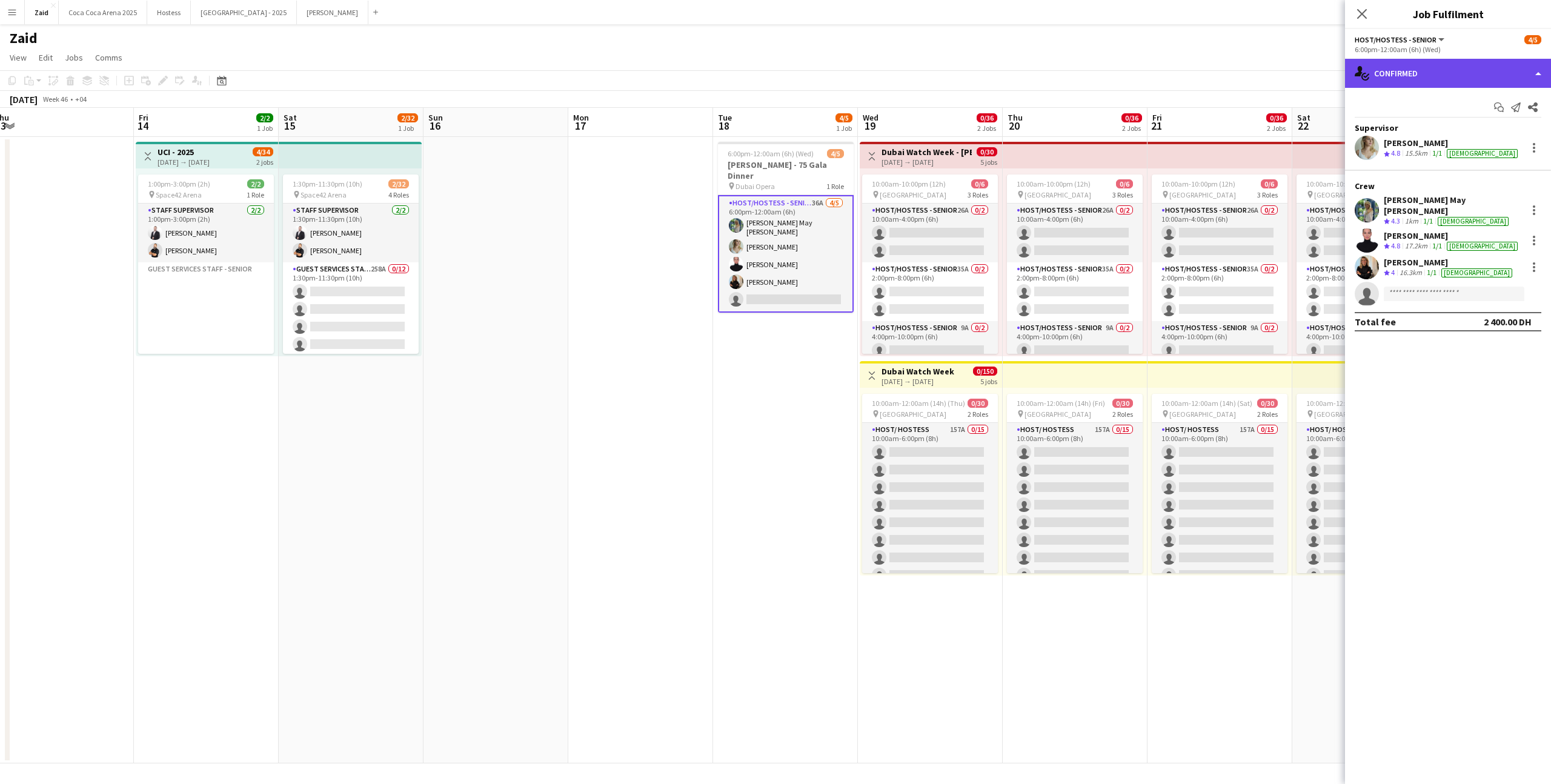
click at [1439, 72] on div "single-neutral-actions-check-2 Confirmed" at bounding box center [1448, 73] width 206 height 29
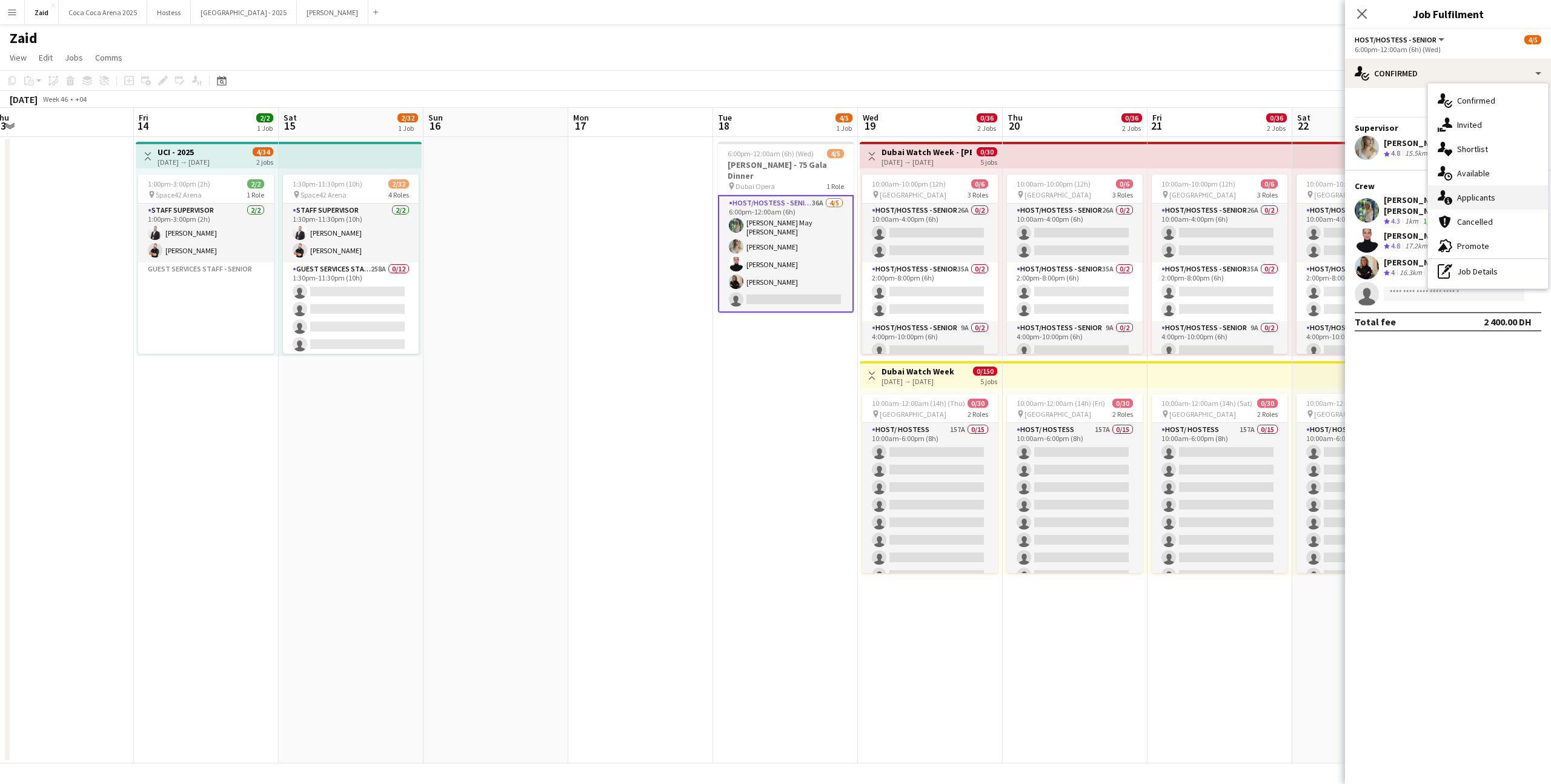
click at [1489, 201] on span "Applicants" at bounding box center [1476, 197] width 38 height 11
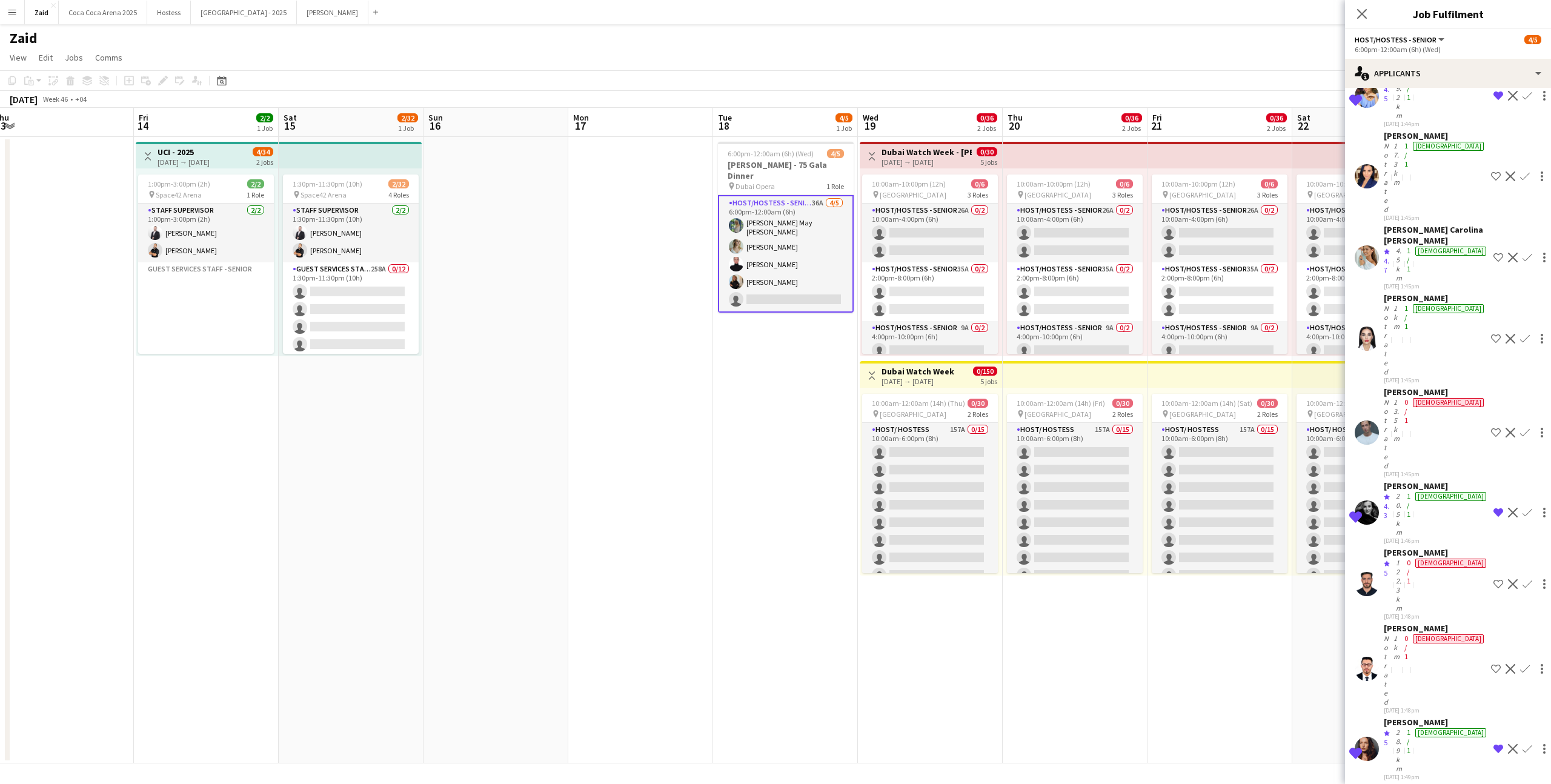
scroll to position [581, 0]
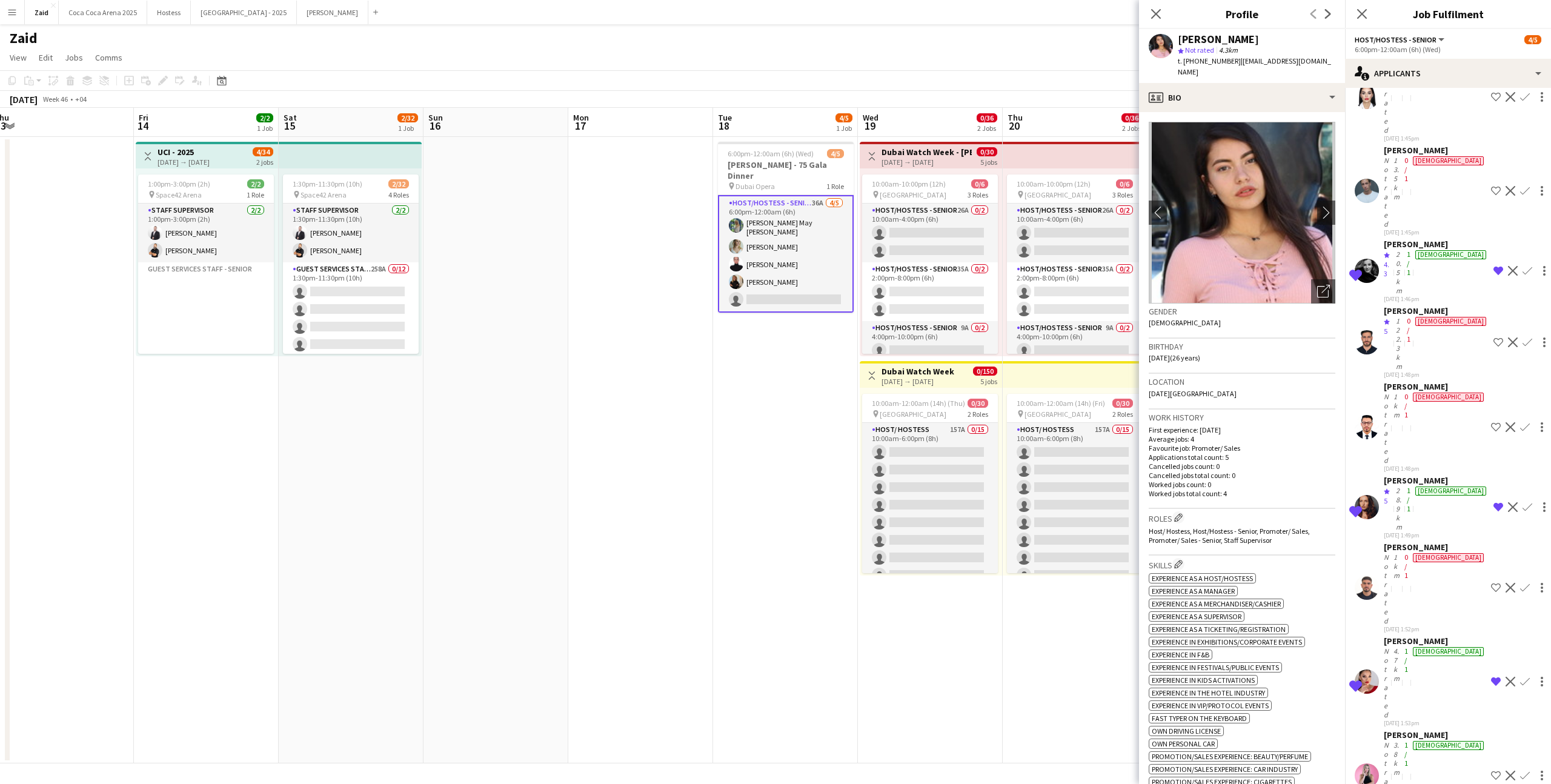
click at [778, 462] on app-date-cell "6:00pm-12:00am (6h) (Wed) 4/5 [PERSON_NAME] - 75 [PERSON_NAME] pin Dubai Opera …" at bounding box center [785, 450] width 145 height 627
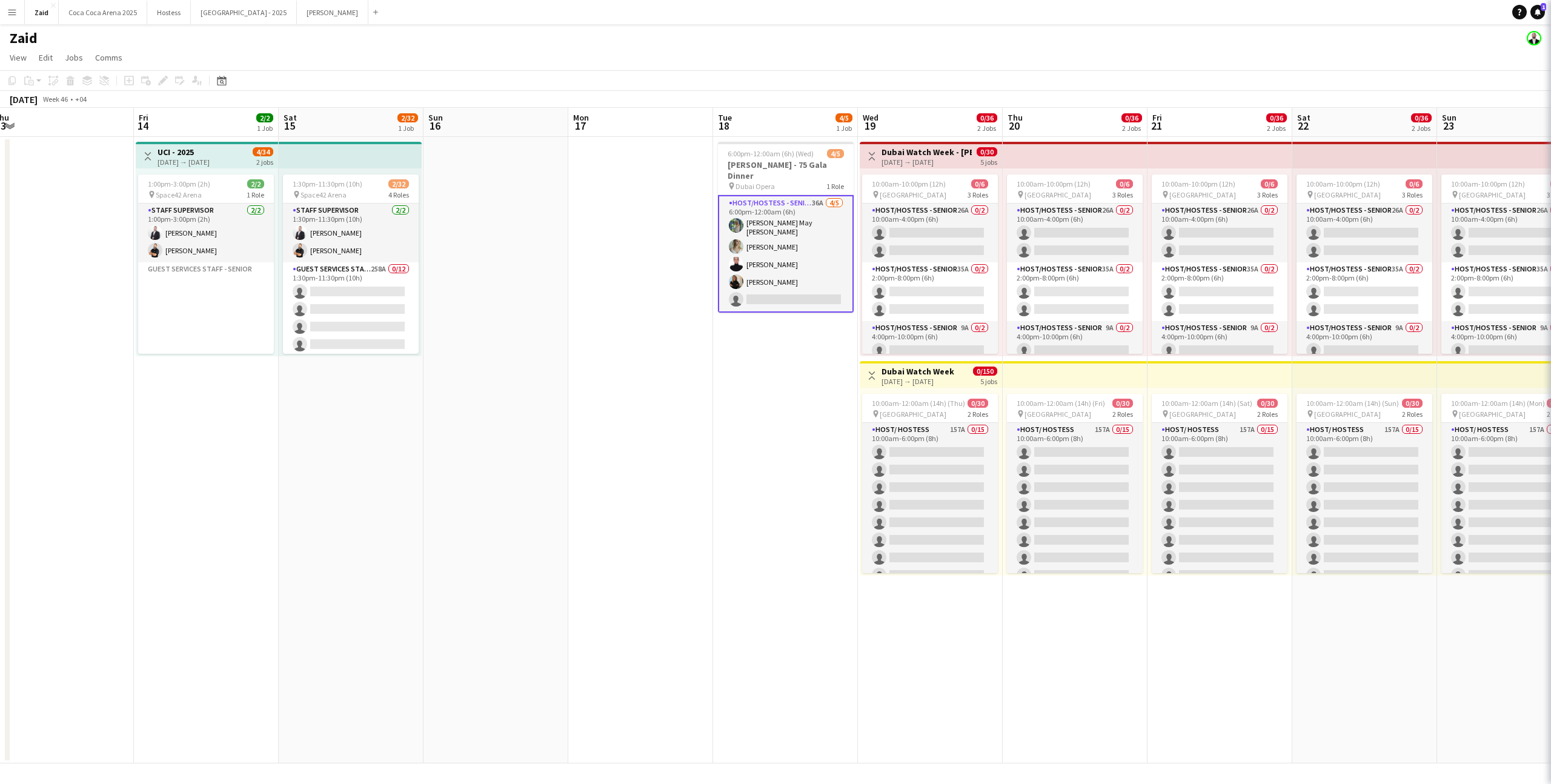
scroll to position [0, 0]
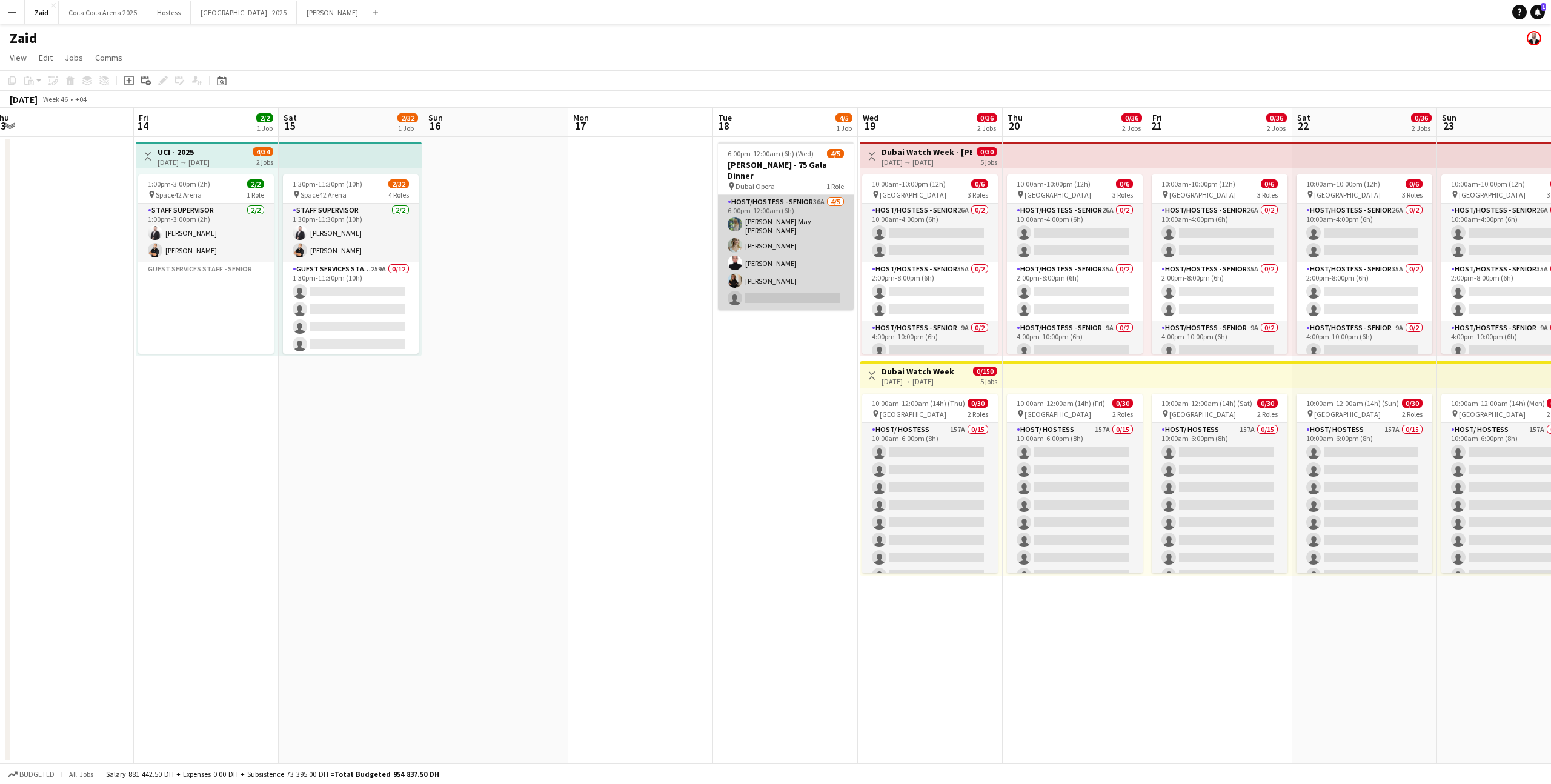
click at [768, 287] on app-card-role "Host/Hostess - Senior 36A [DATE] 6:00pm-12:00am (6h) [PERSON_NAME] May [PERSON_…" at bounding box center [785, 252] width 136 height 115
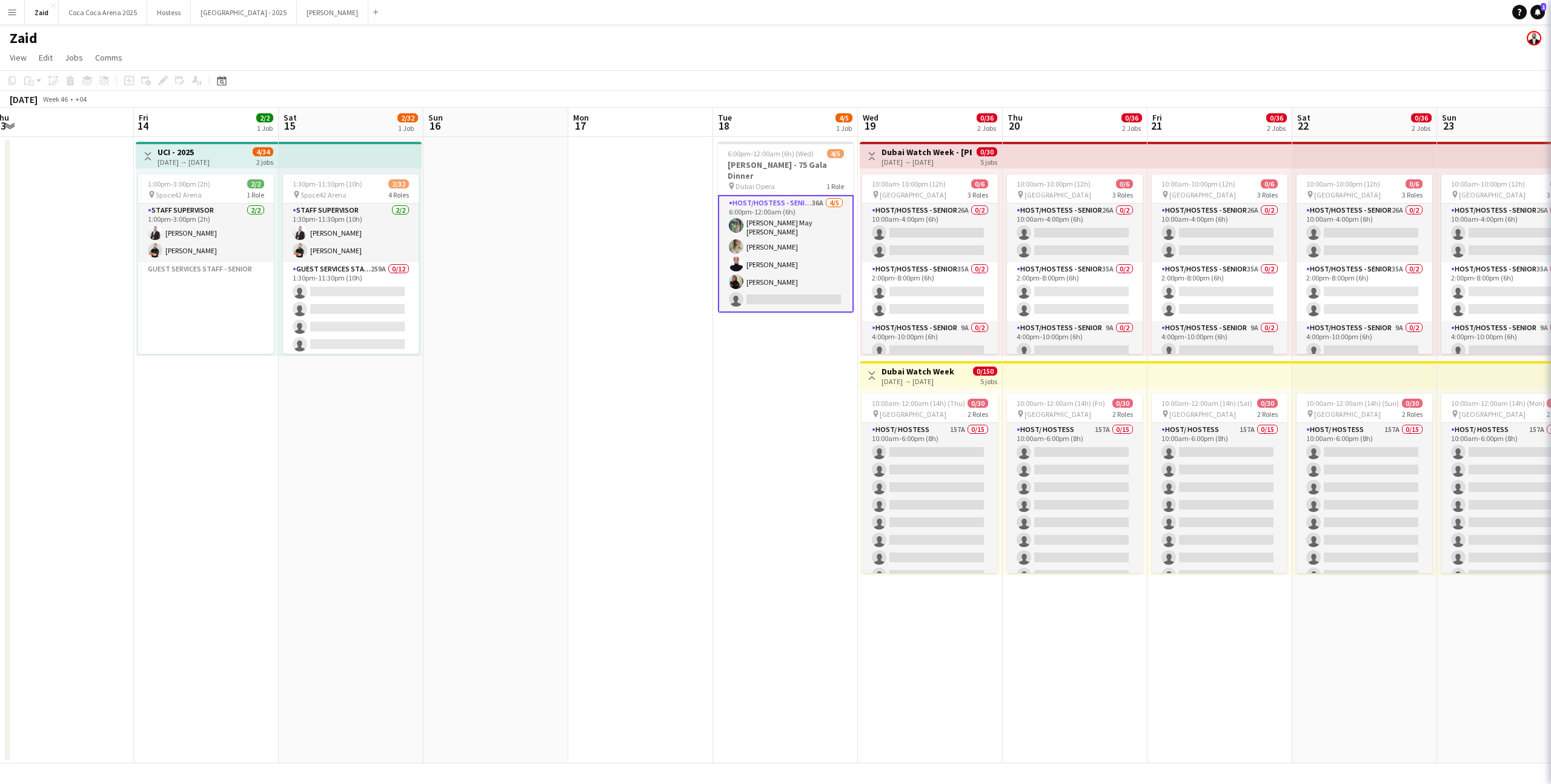
click at [634, 351] on app-date-cell at bounding box center [640, 450] width 145 height 627
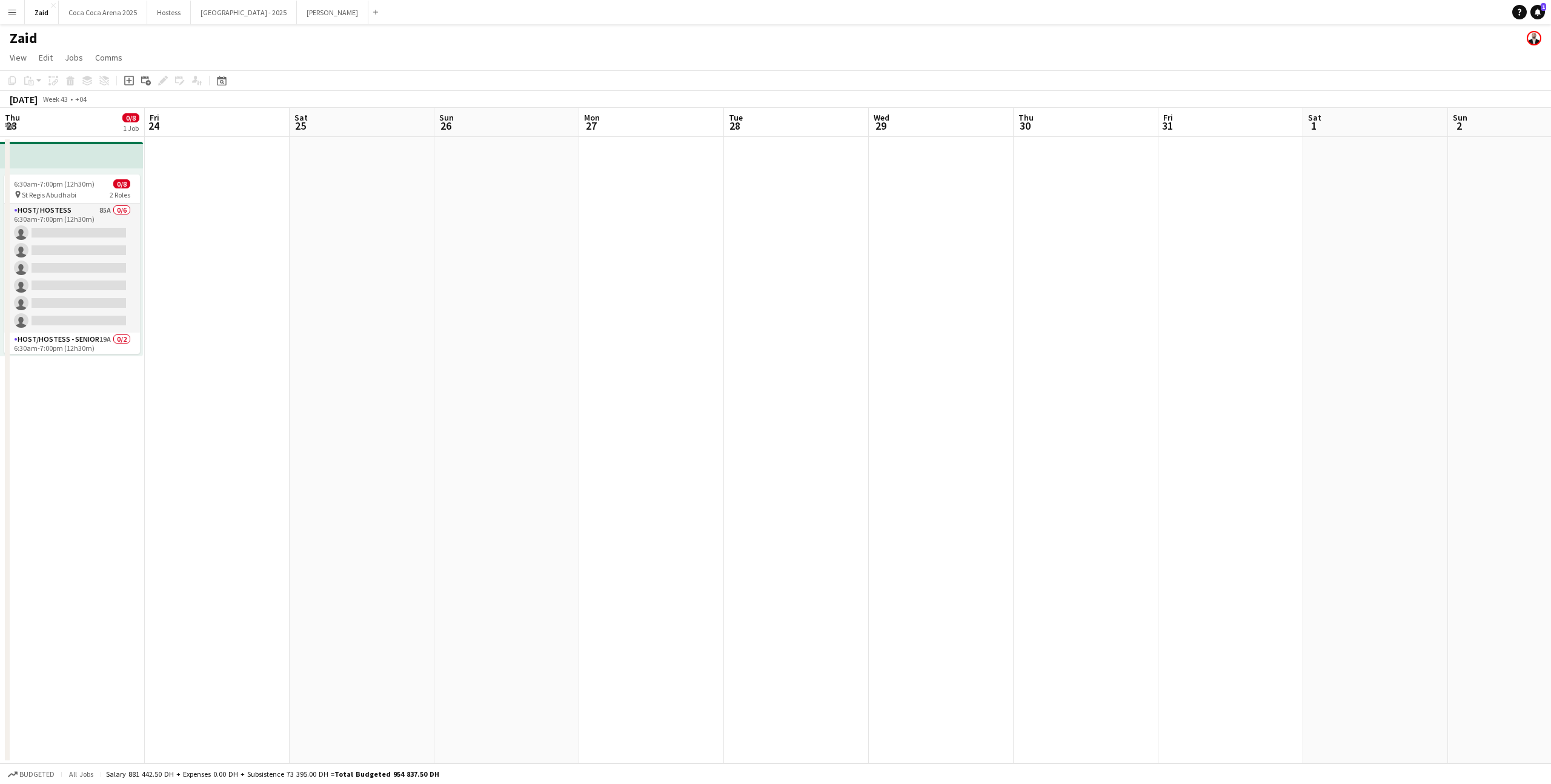
scroll to position [38, 0]
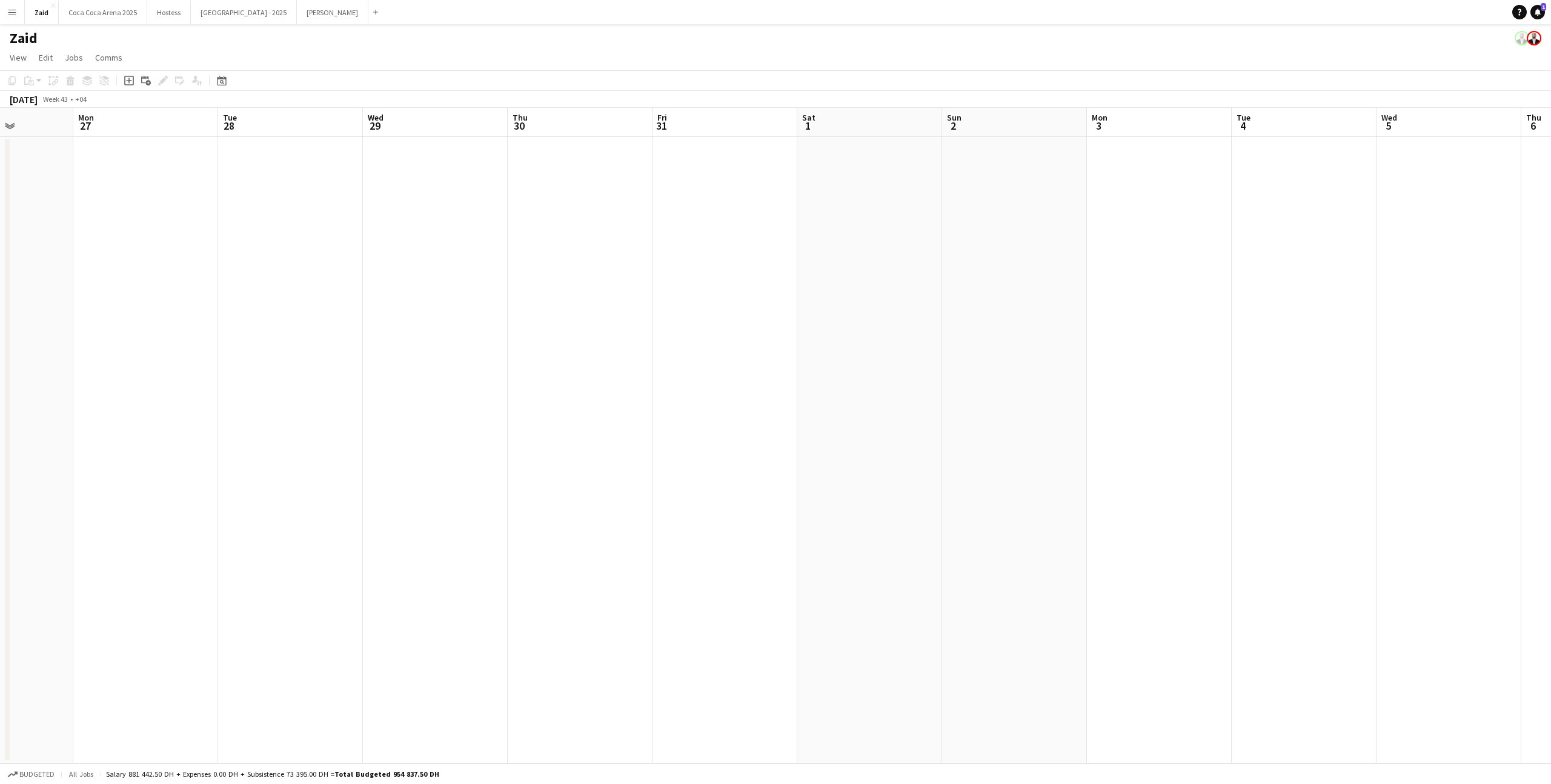
click at [8, 17] on app-icon "Menu" at bounding box center [11, 11] width 10 height 10
click at [148, 57] on link "My Workforce" at bounding box center [183, 66] width 121 height 24
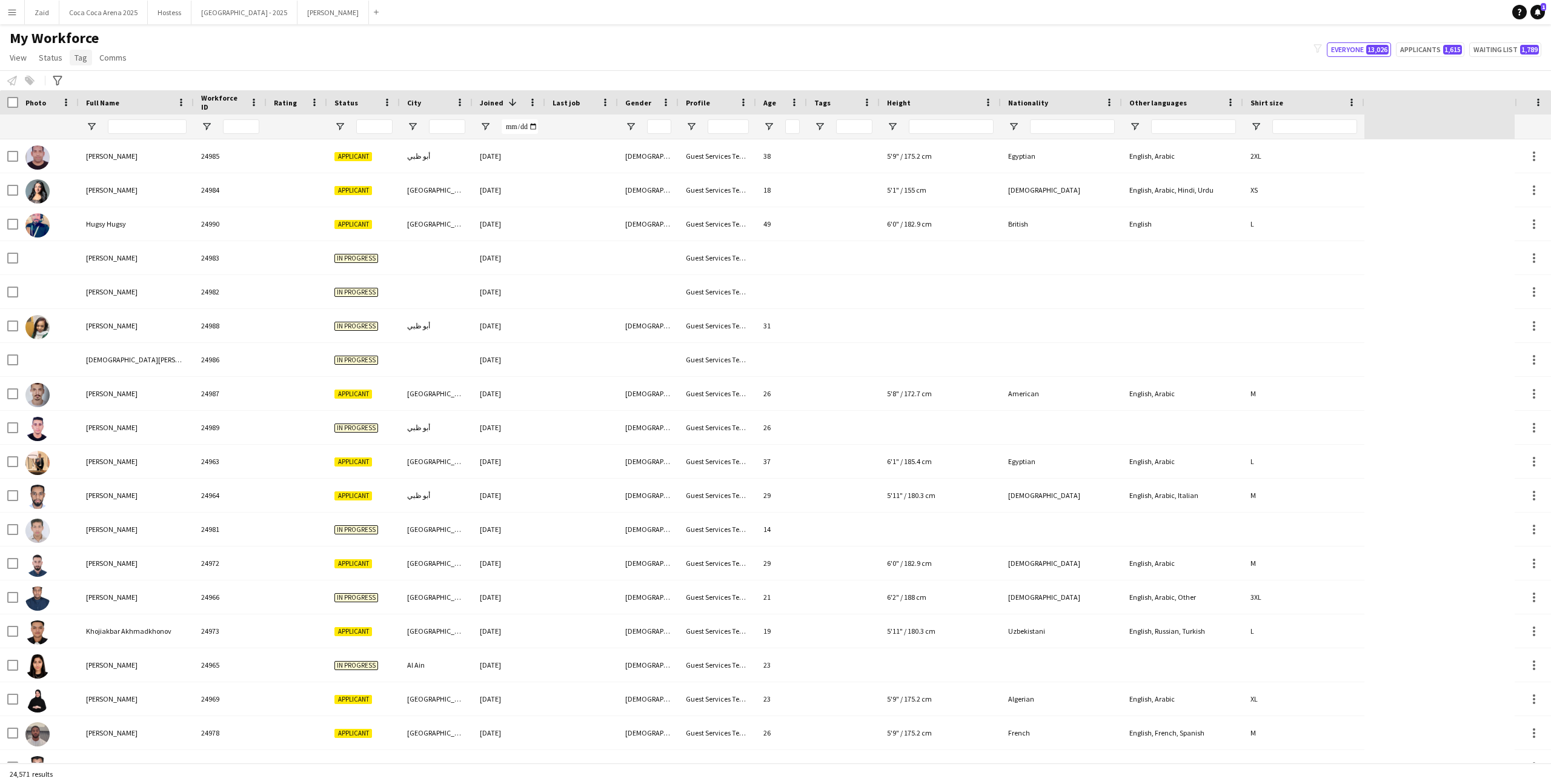
click at [85, 58] on link "Tag" at bounding box center [80, 57] width 22 height 16
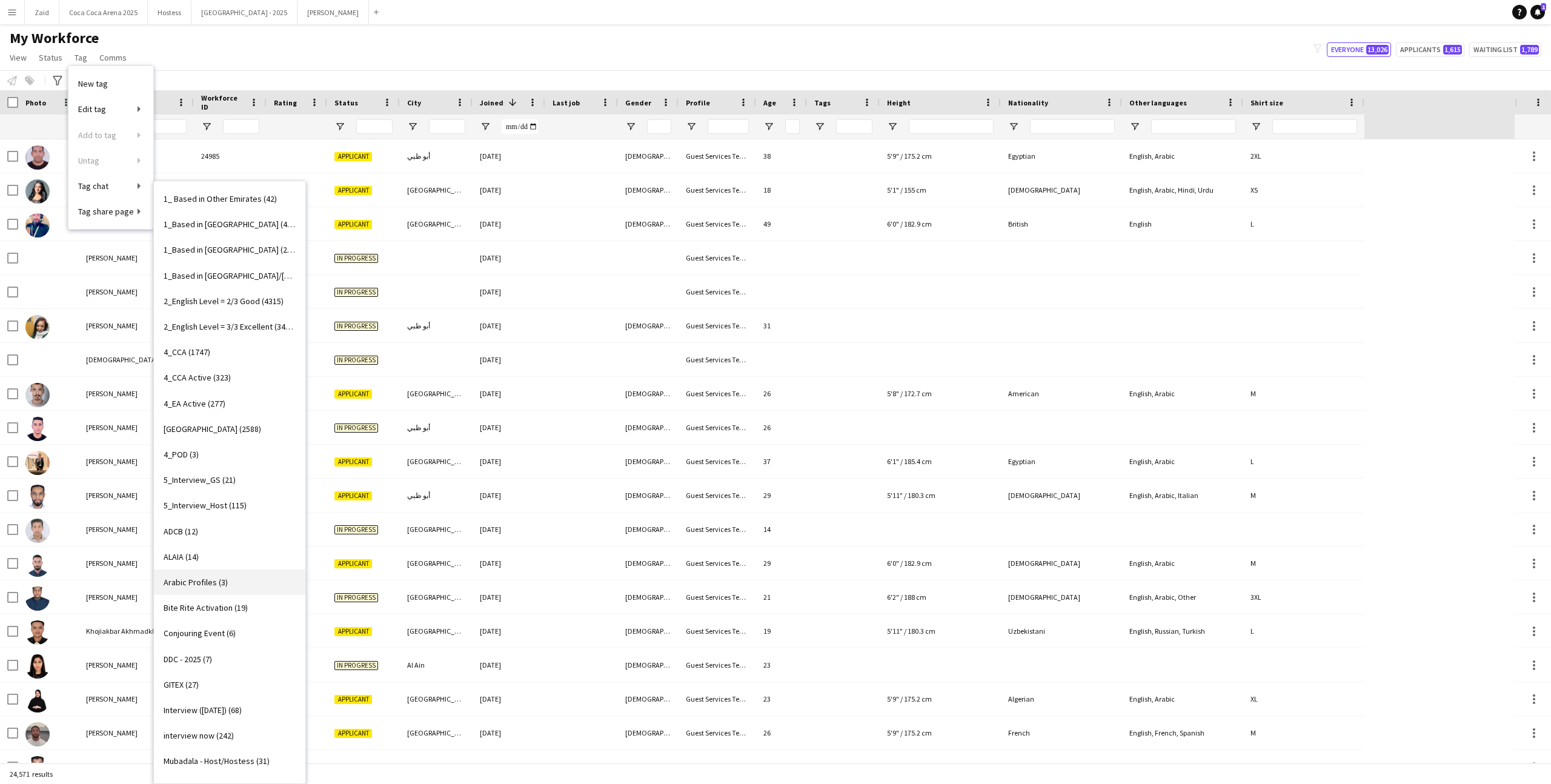
click at [260, 576] on link "Arabic Profiles (3)" at bounding box center [229, 582] width 152 height 25
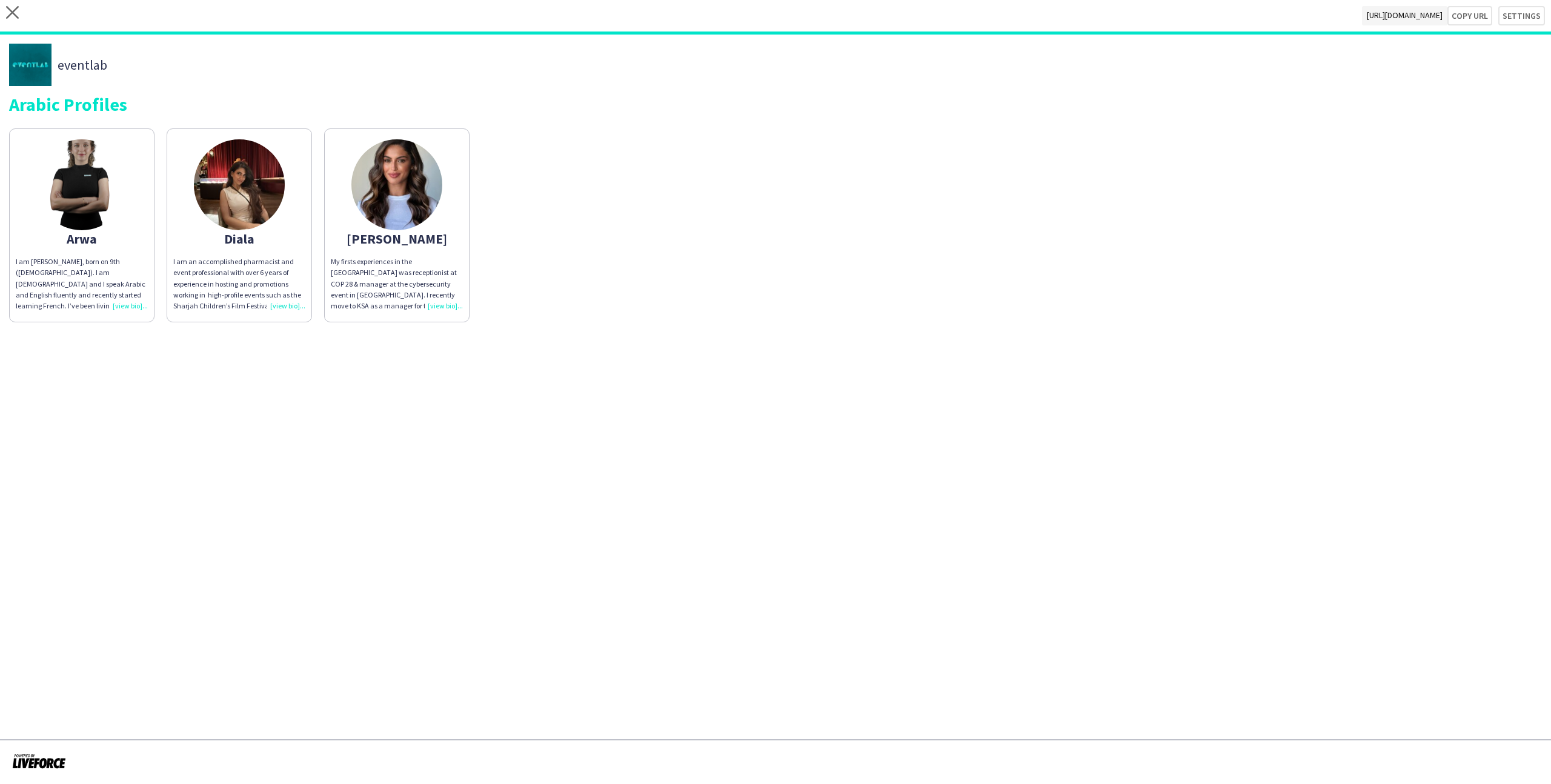
click at [397, 251] on app-share-pages-crew-card "Yasmine My firsts experiences in the UAE was receptionist at COP 28 & manager a…" at bounding box center [397, 225] width 145 height 194
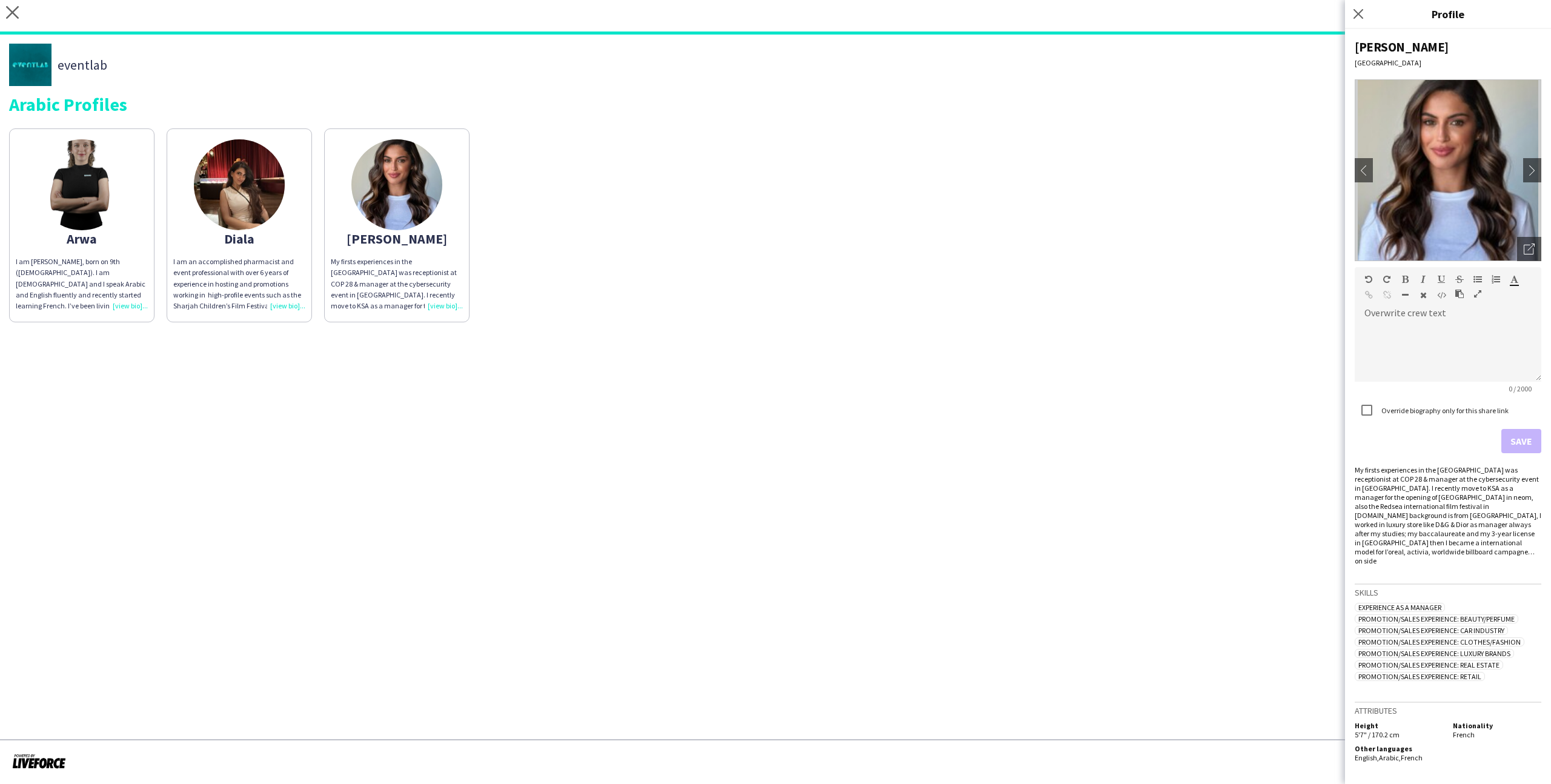
click at [272, 238] on div "Diala" at bounding box center [239, 238] width 132 height 11
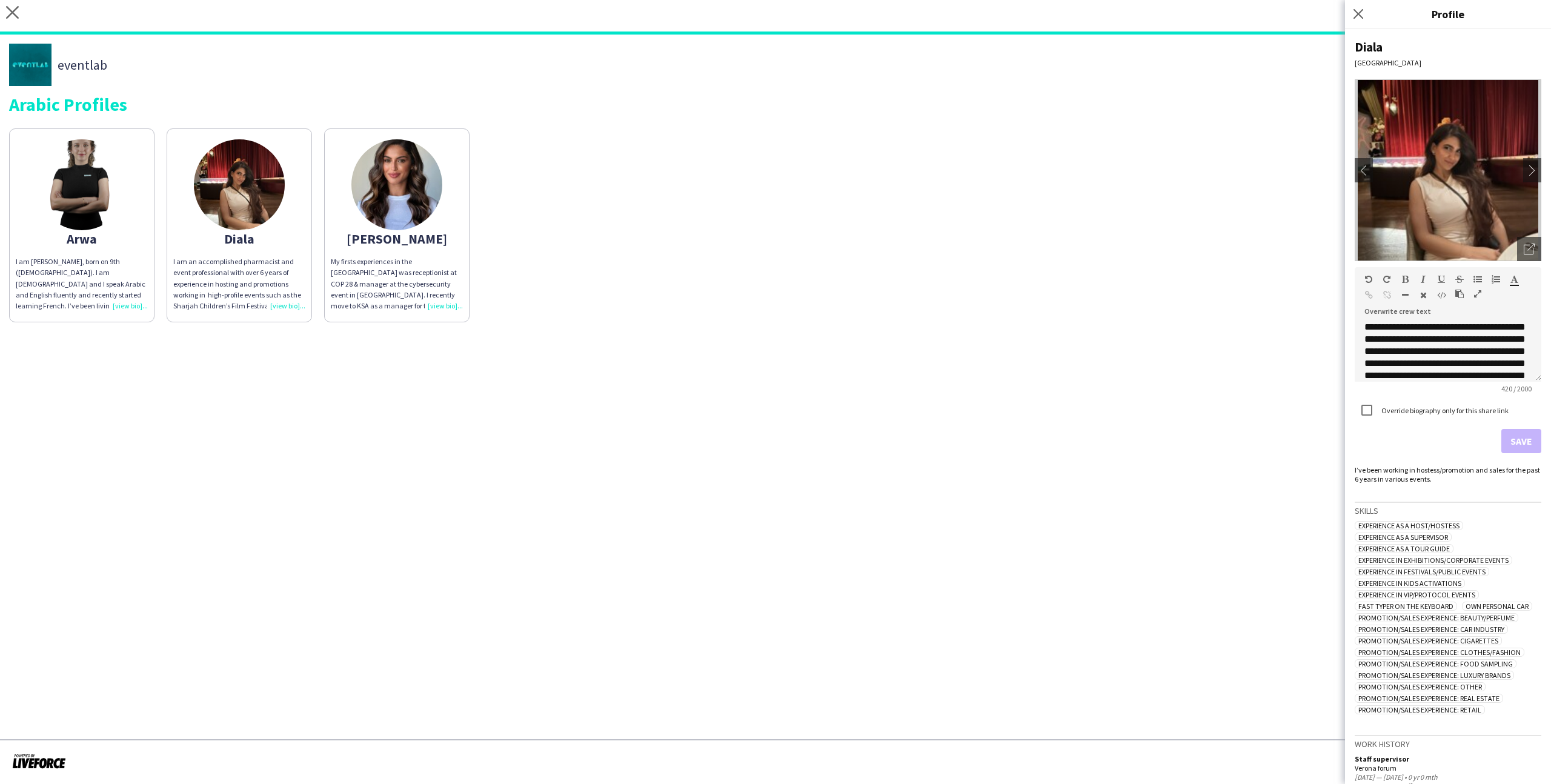
click at [140, 239] on div "Arwa" at bounding box center [82, 238] width 132 height 11
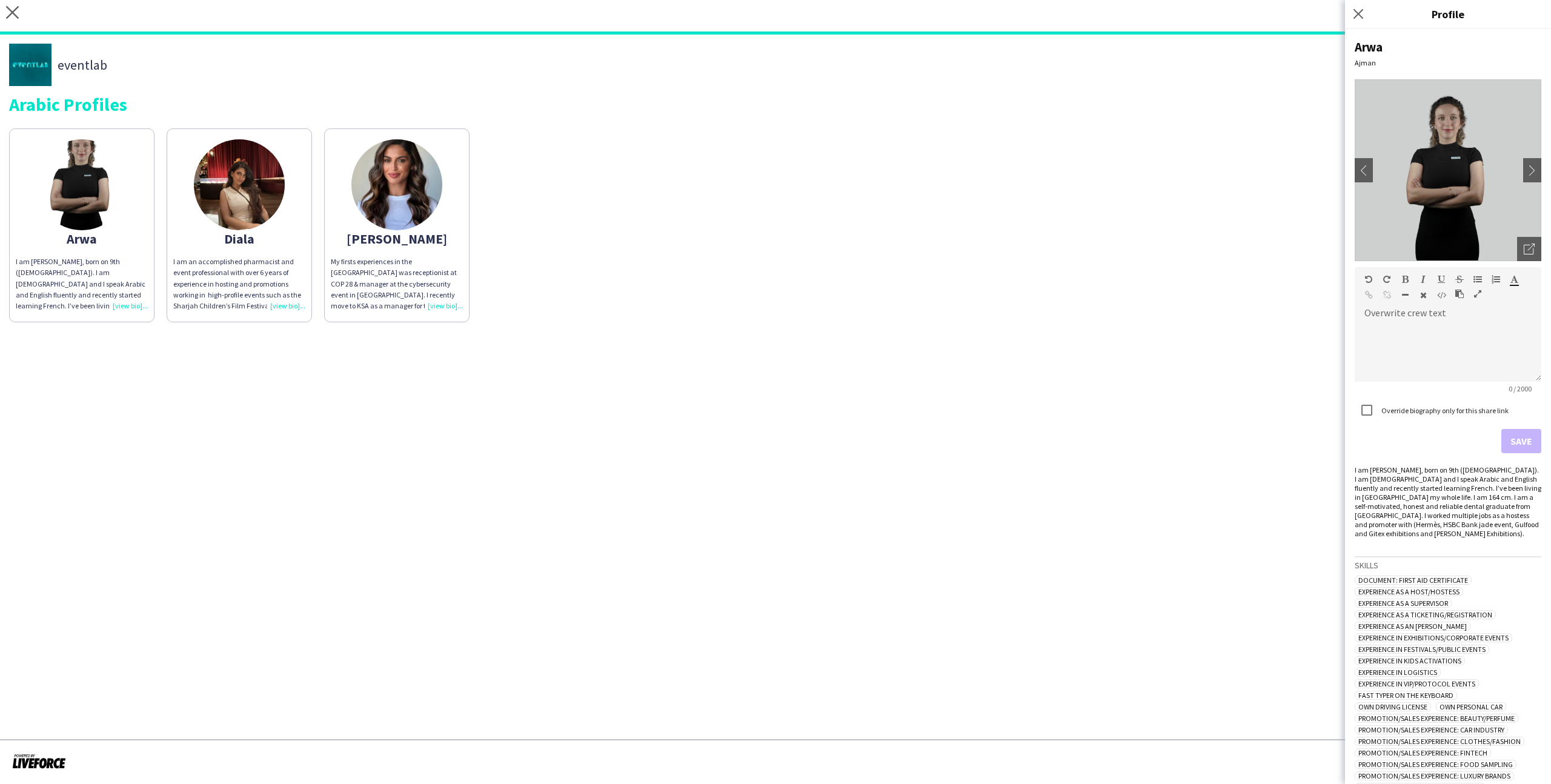
click at [645, 228] on div "Arwa I am Arwa Alchoumari, born on 9th (August, 1999). I am Syrian and I speak …" at bounding box center [775, 222] width 1533 height 200
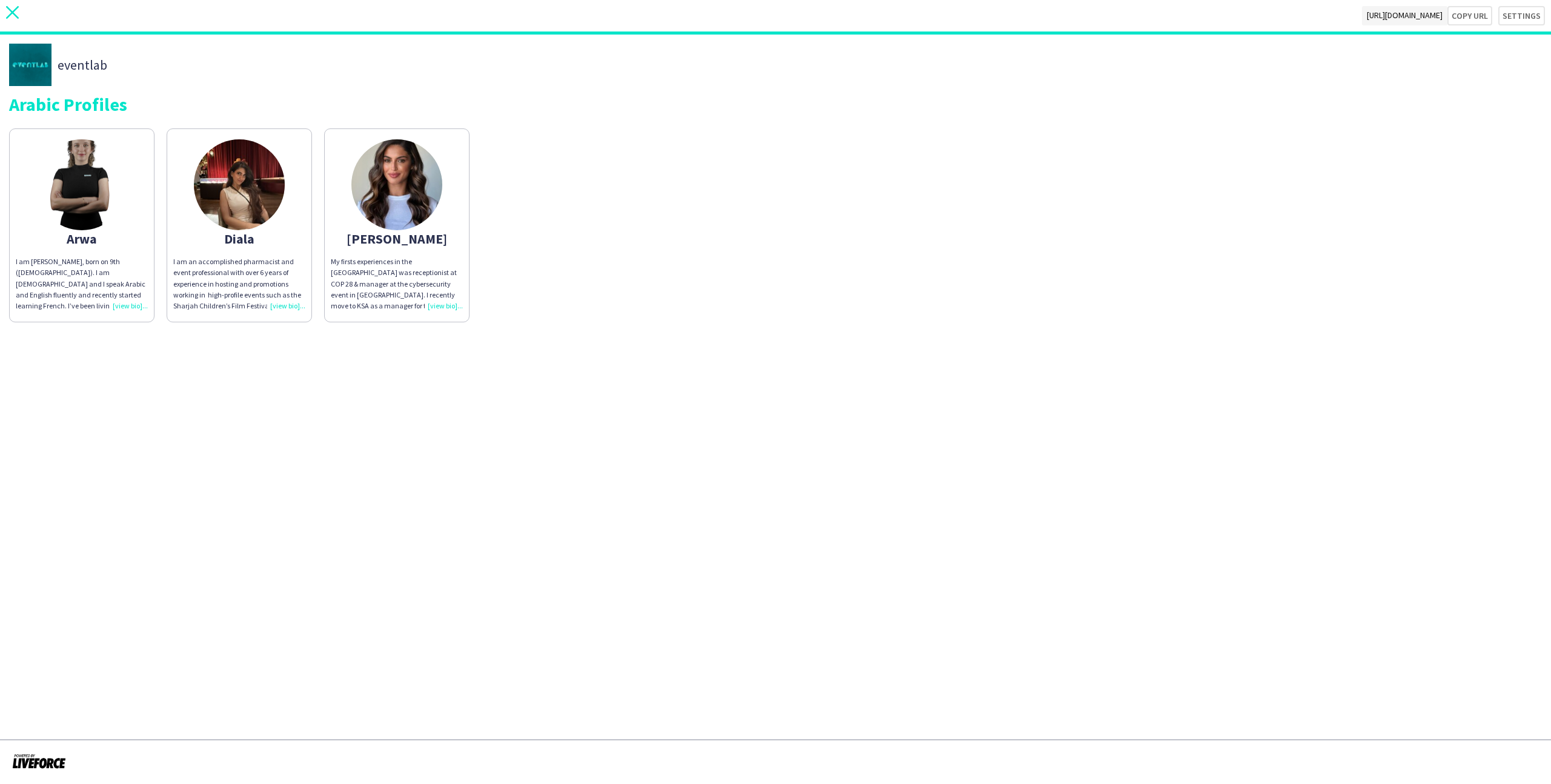
click at [11, 10] on icon "close" at bounding box center [13, 13] width 13 height 13
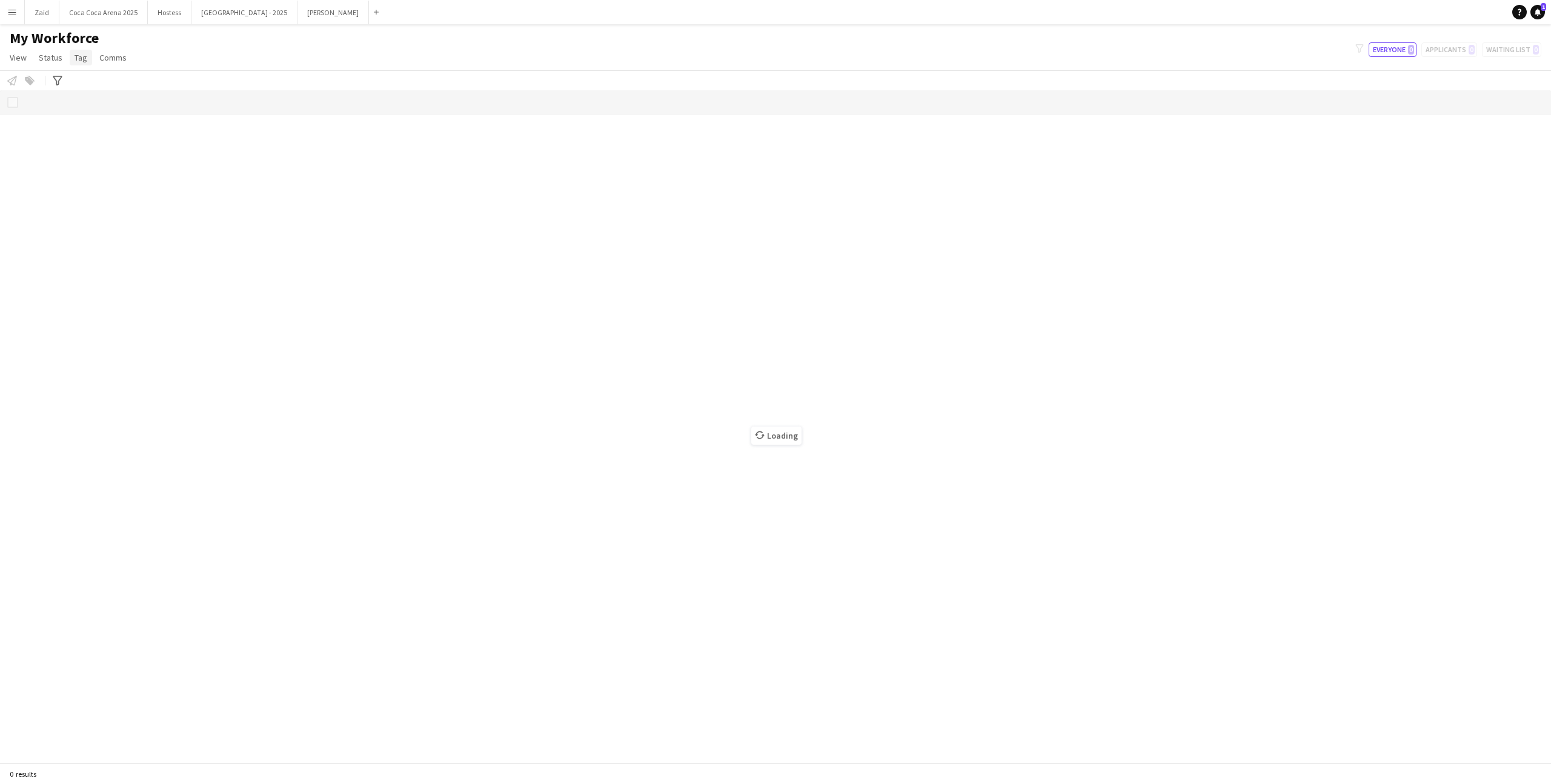
click at [69, 58] on link "Tag" at bounding box center [80, 57] width 22 height 16
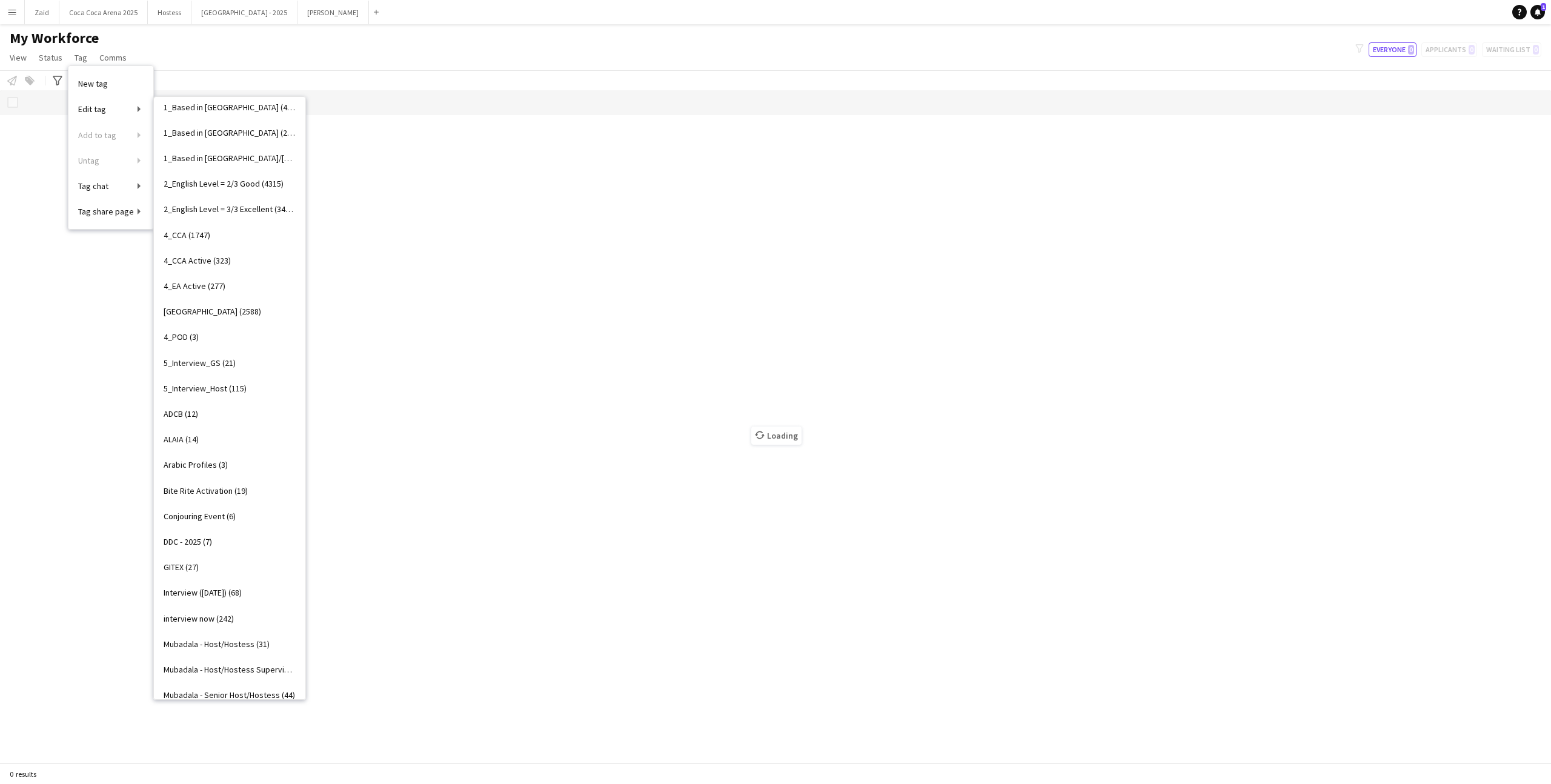
scroll to position [33, 0]
